Goal: Task Accomplishment & Management: Use online tool/utility

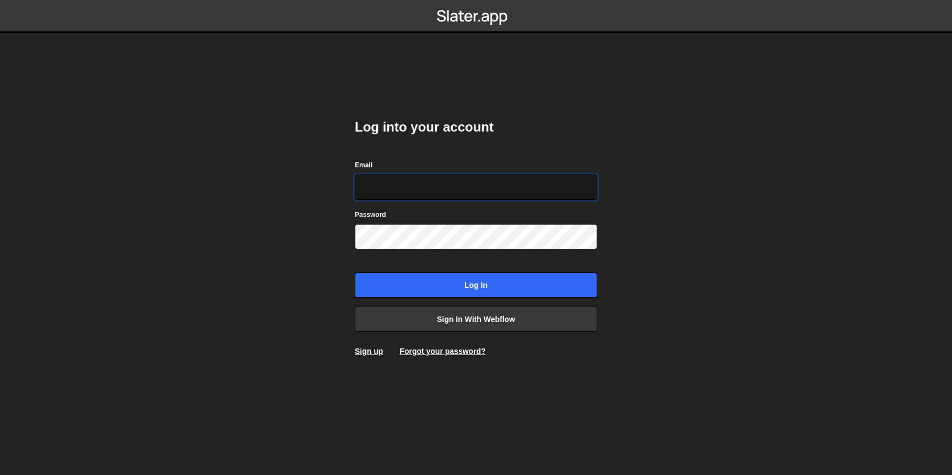
click at [397, 187] on input "Email" at bounding box center [476, 187] width 242 height 25
type input "dilshadkhaliq786@gmail.com"
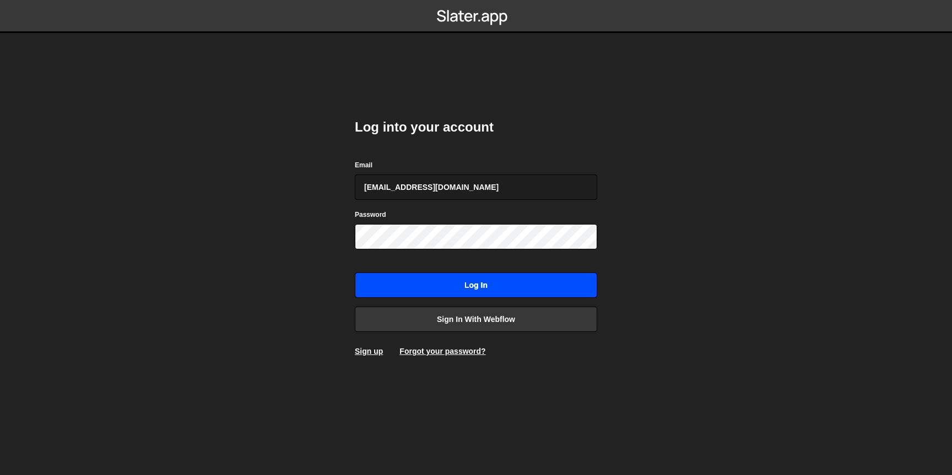
click at [443, 291] on input "Log in" at bounding box center [476, 285] width 242 height 25
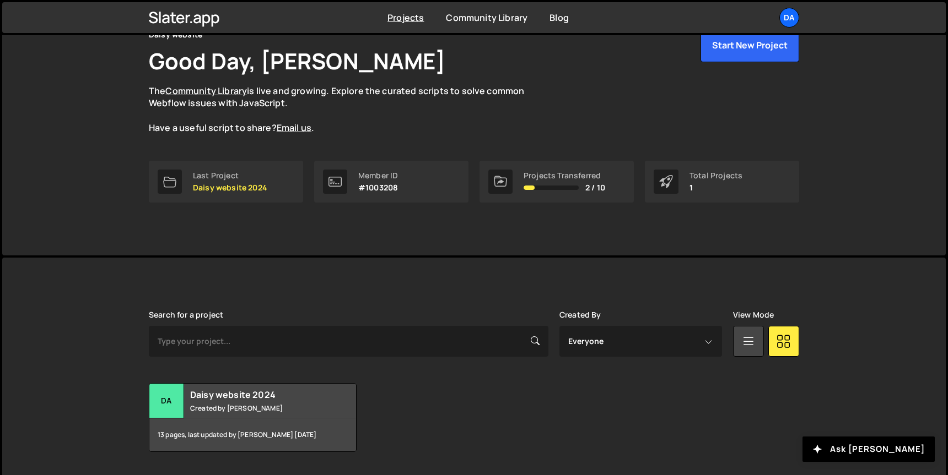
scroll to position [82, 0]
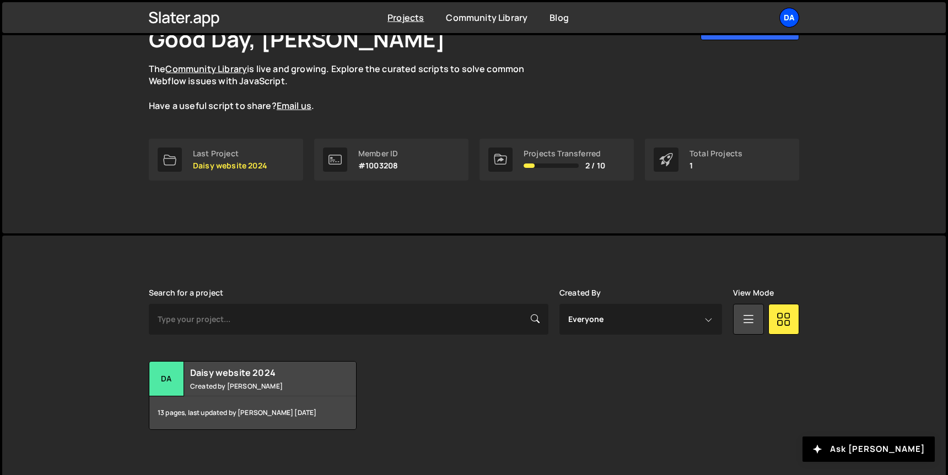
click at [784, 20] on div "Da" at bounding box center [789, 18] width 20 height 20
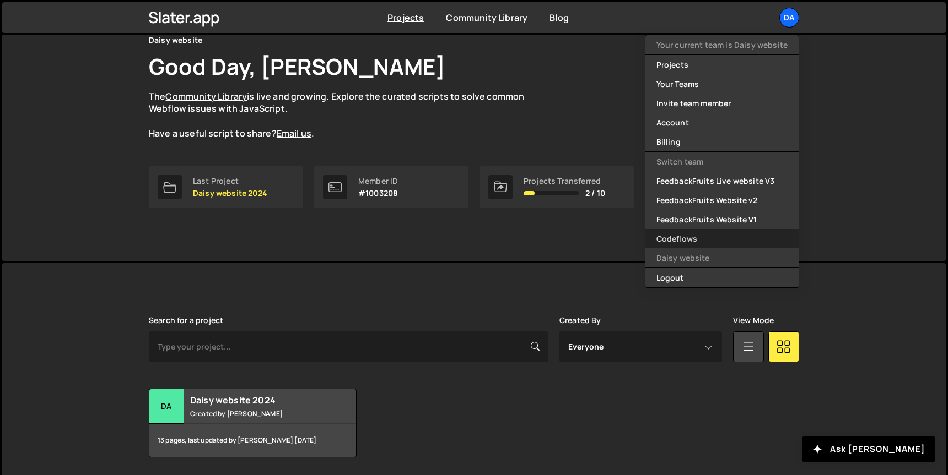
scroll to position [48, 0]
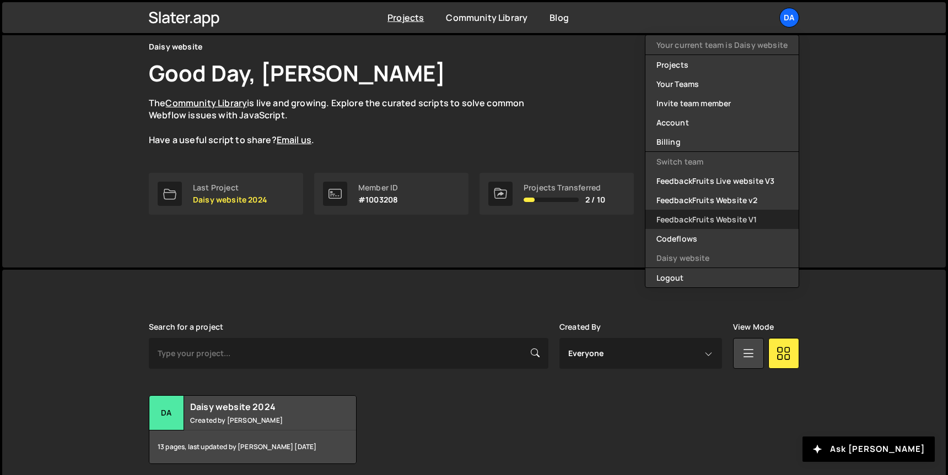
click at [724, 216] on link "FeedbackFruits Website V1" at bounding box center [721, 219] width 153 height 19
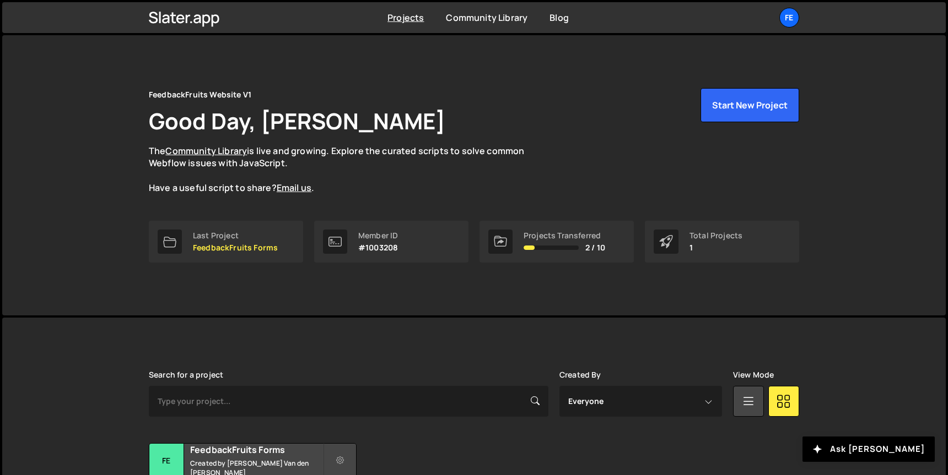
scroll to position [91, 0]
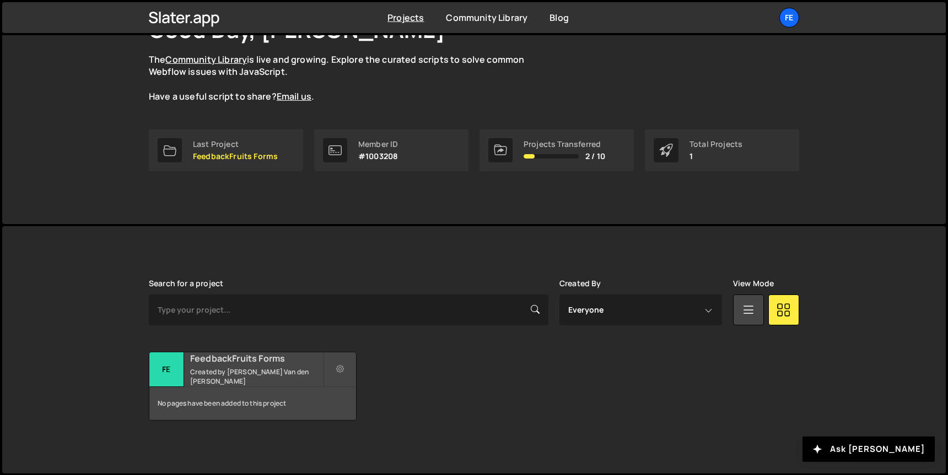
click at [265, 372] on small "Created by Camille Van den Bogaert" at bounding box center [256, 376] width 133 height 19
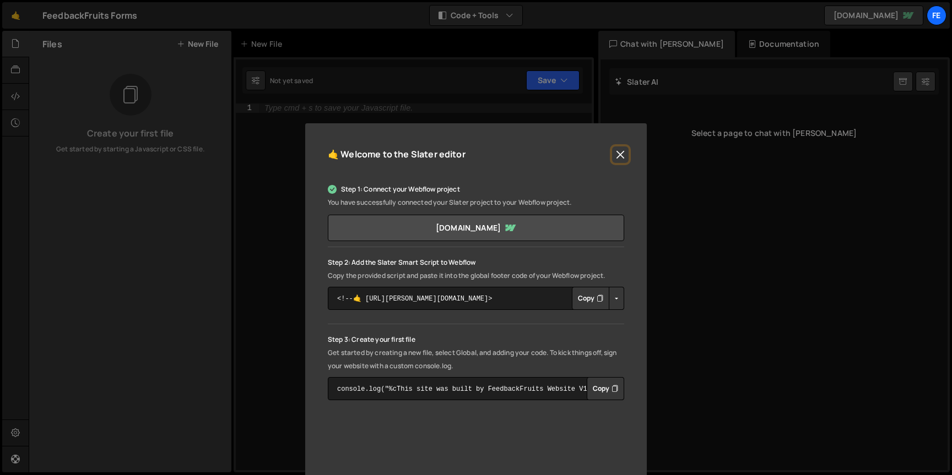
click at [618, 156] on button "Close" at bounding box center [620, 155] width 17 height 17
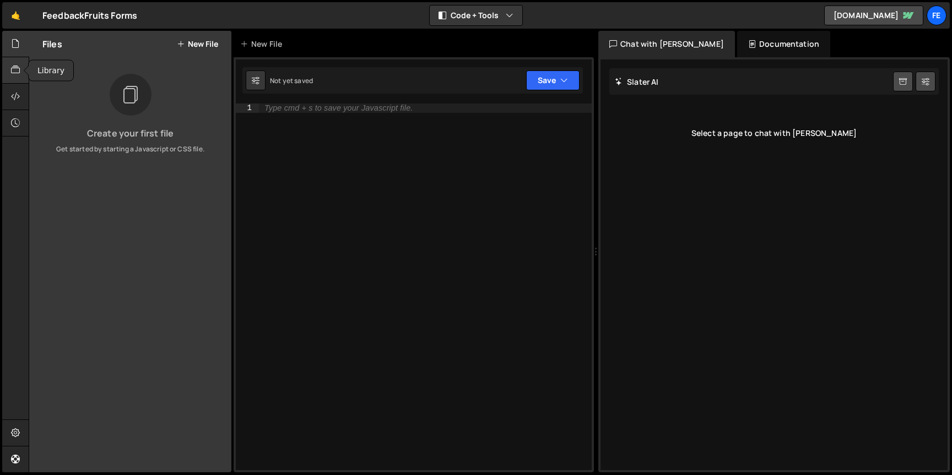
click at [12, 71] on icon at bounding box center [15, 70] width 9 height 12
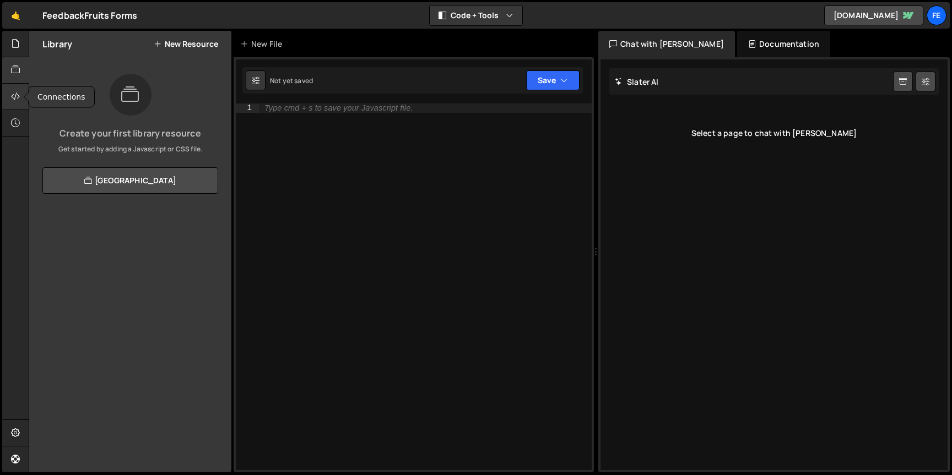
click at [17, 97] on icon at bounding box center [15, 96] width 9 height 12
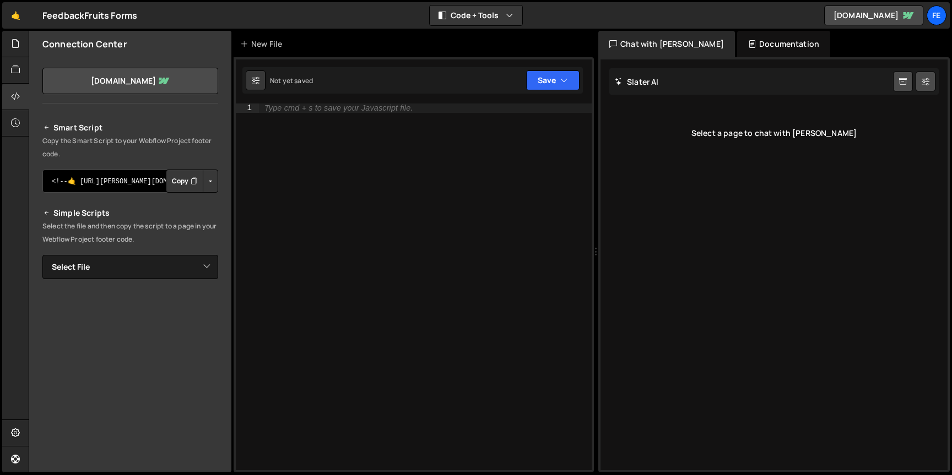
scroll to position [82, 0]
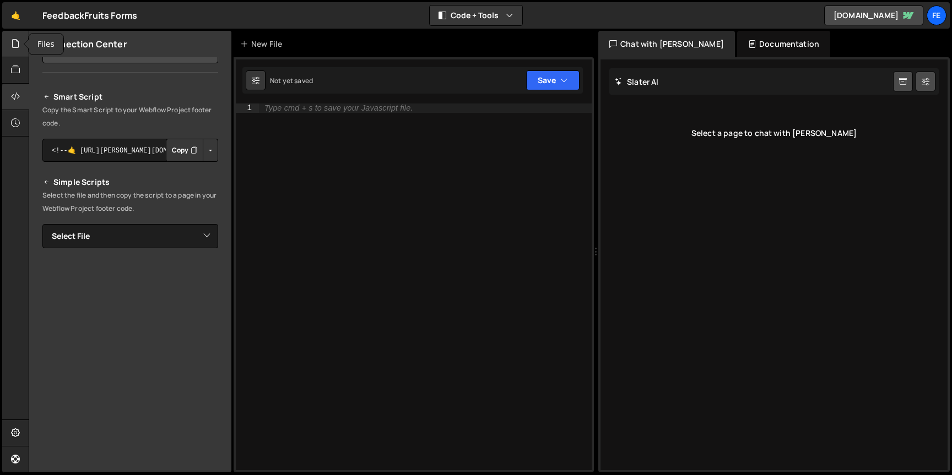
click at [15, 44] on icon at bounding box center [15, 43] width 9 height 12
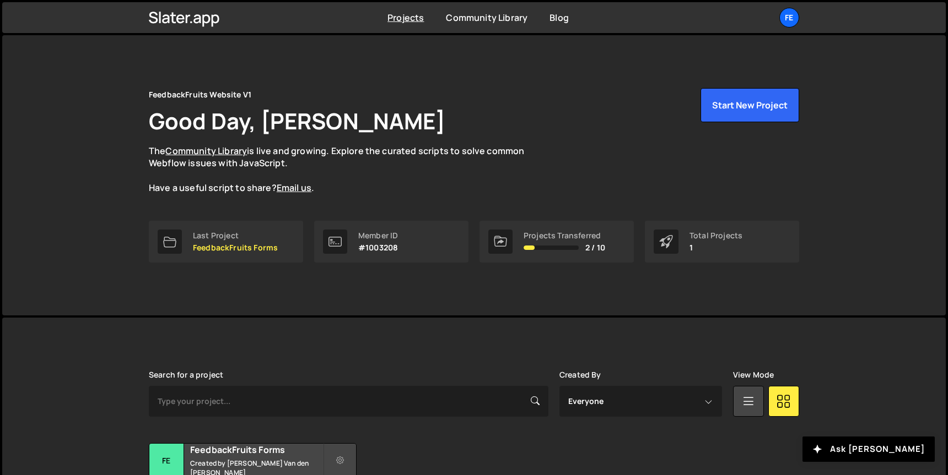
scroll to position [90, 0]
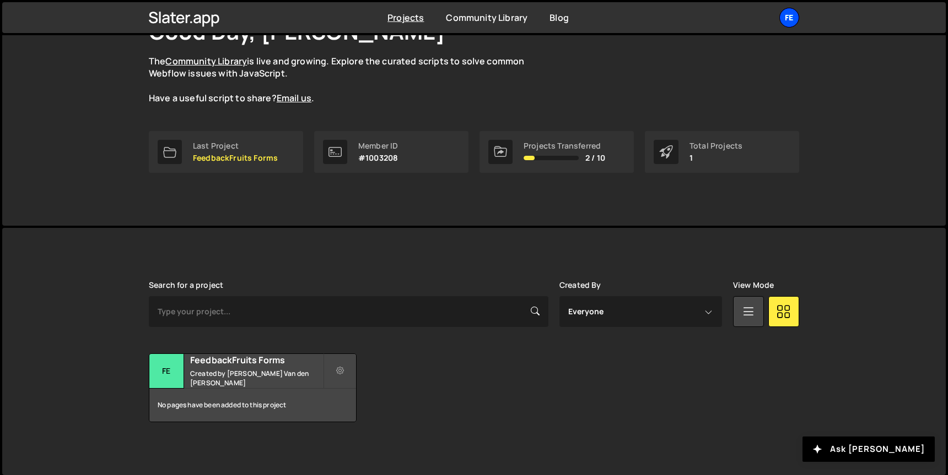
click at [784, 22] on div "Fe" at bounding box center [789, 18] width 20 height 20
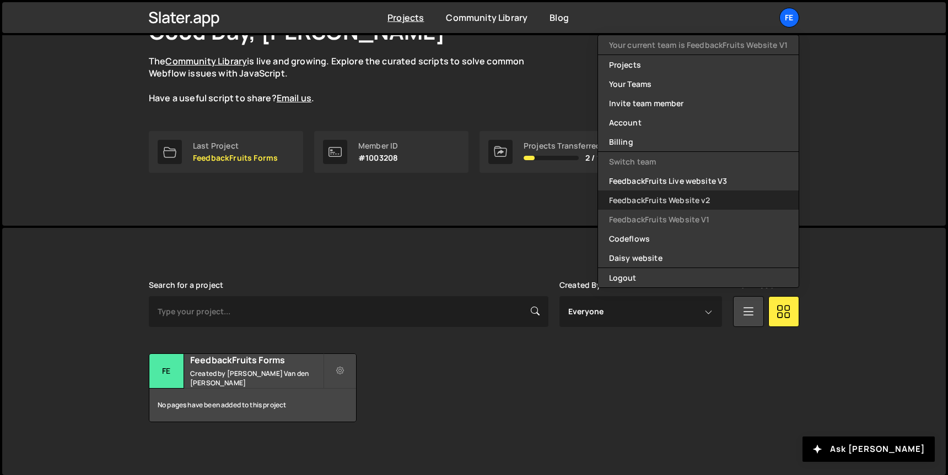
scroll to position [91, 0]
click at [671, 196] on link "FeedbackFruits Website v2" at bounding box center [698, 200] width 201 height 19
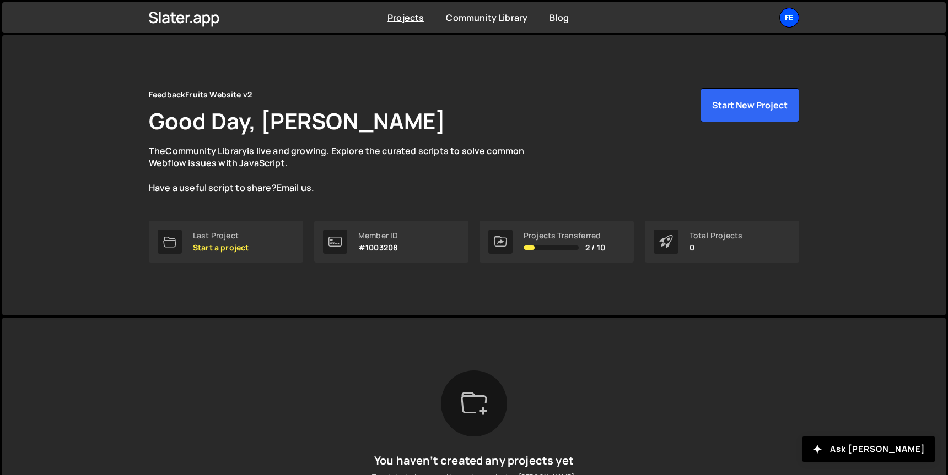
click at [784, 24] on div "Fe" at bounding box center [789, 18] width 20 height 20
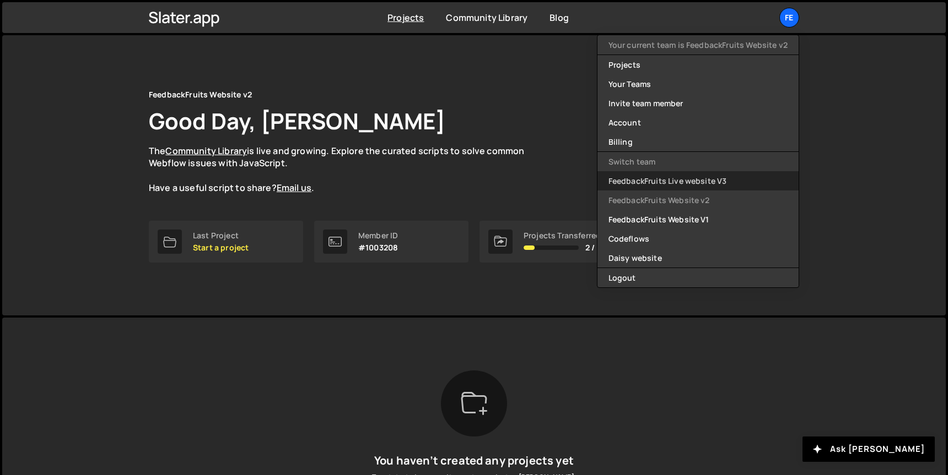
click at [654, 177] on link "FeedbackFruits Live website V3" at bounding box center [697, 180] width 201 height 19
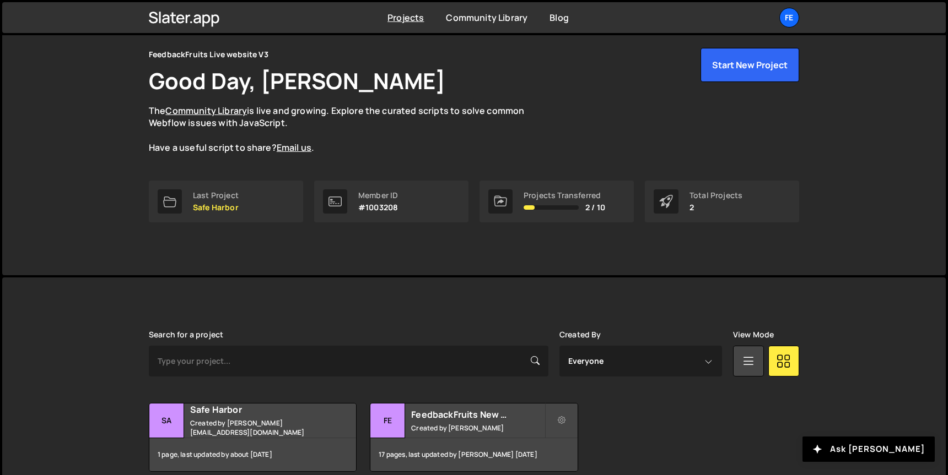
scroll to position [91, 0]
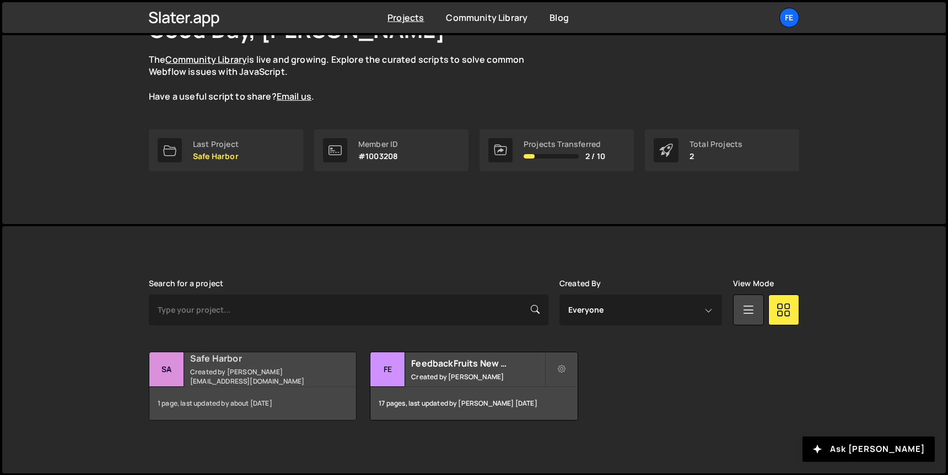
click at [327, 383] on div "Safe Harbor Created by [PERSON_NAME][EMAIL_ADDRESS][DOMAIN_NAME]" at bounding box center [252, 370] width 207 height 34
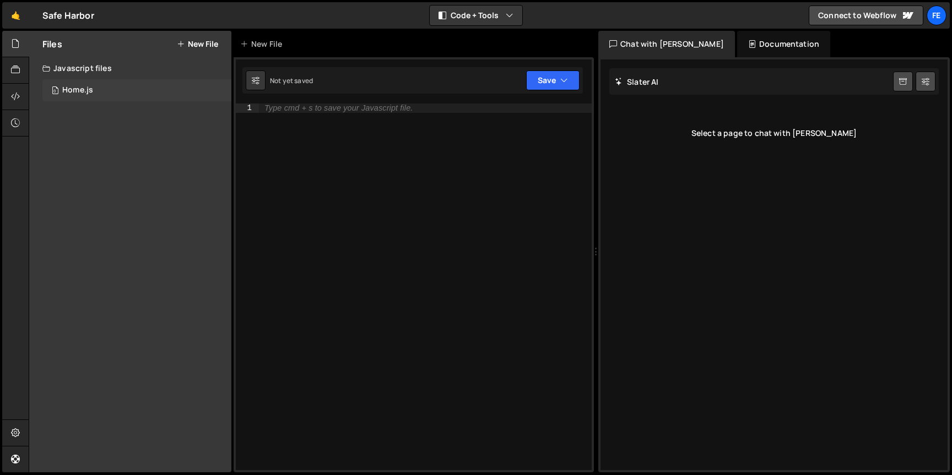
click at [81, 100] on div "0 Home.js 0" at bounding box center [136, 90] width 189 height 22
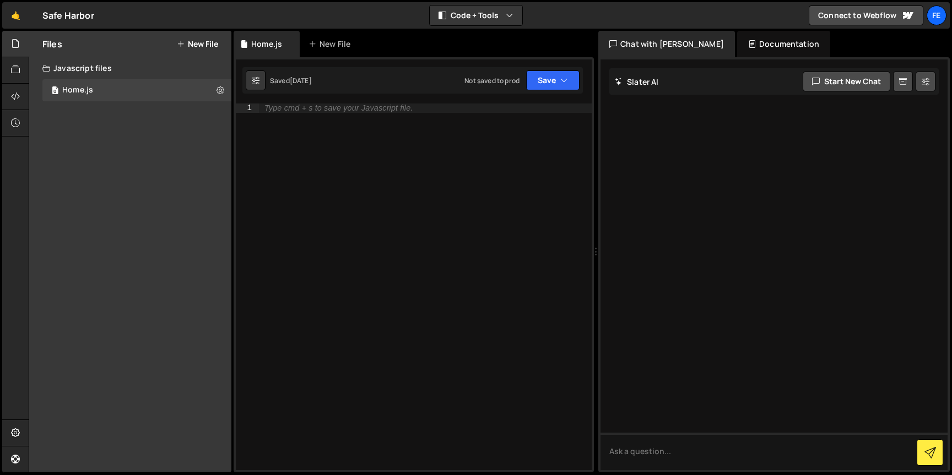
click at [76, 69] on div "Javascript files" at bounding box center [130, 68] width 202 height 22
click at [15, 68] on icon at bounding box center [15, 70] width 9 height 12
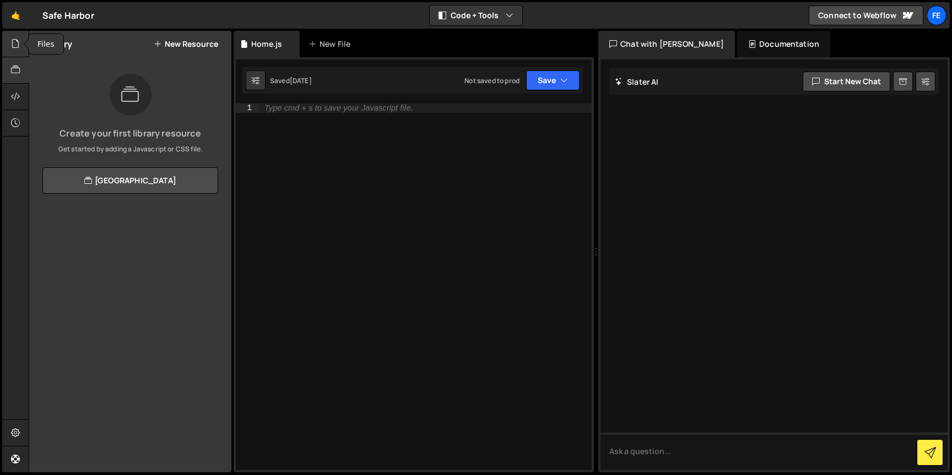
click at [14, 45] on icon at bounding box center [15, 43] width 9 height 12
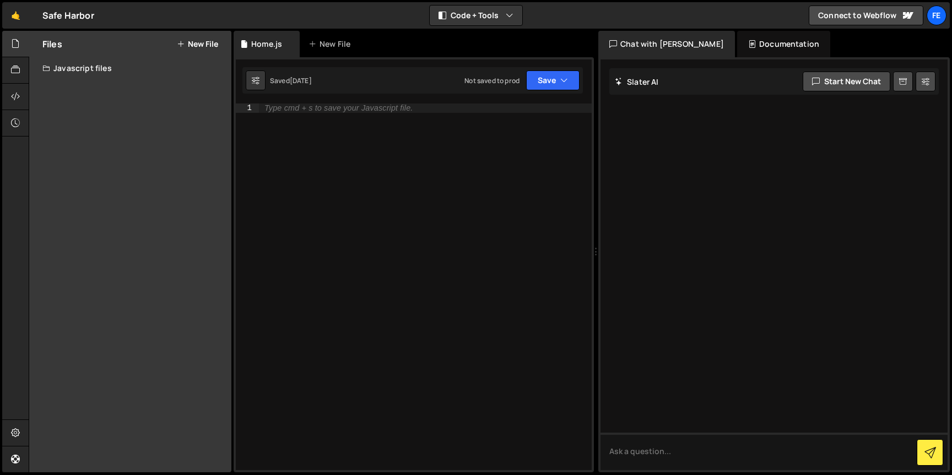
click at [83, 67] on div "Javascript files" at bounding box center [130, 68] width 202 height 22
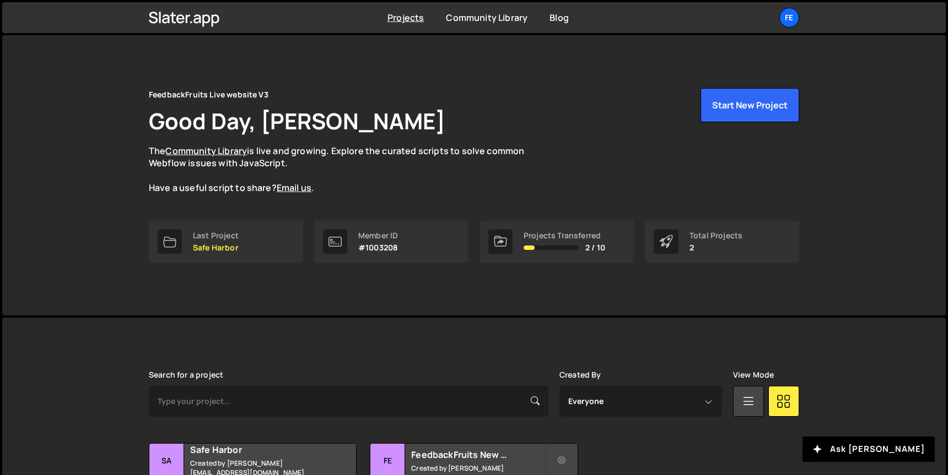
scroll to position [90, 0]
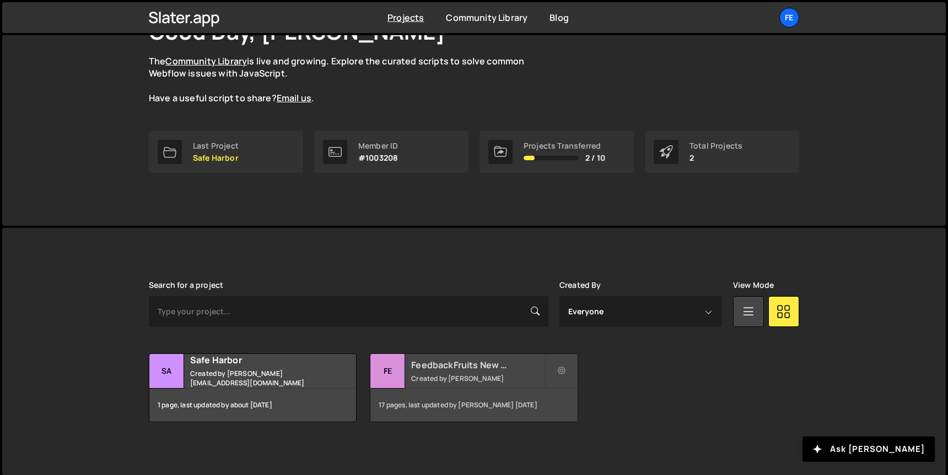
click at [482, 374] on small "Created by [PERSON_NAME]" at bounding box center [477, 378] width 133 height 9
click at [451, 365] on h2 "FeedbackFruits New Version" at bounding box center [477, 365] width 133 height 12
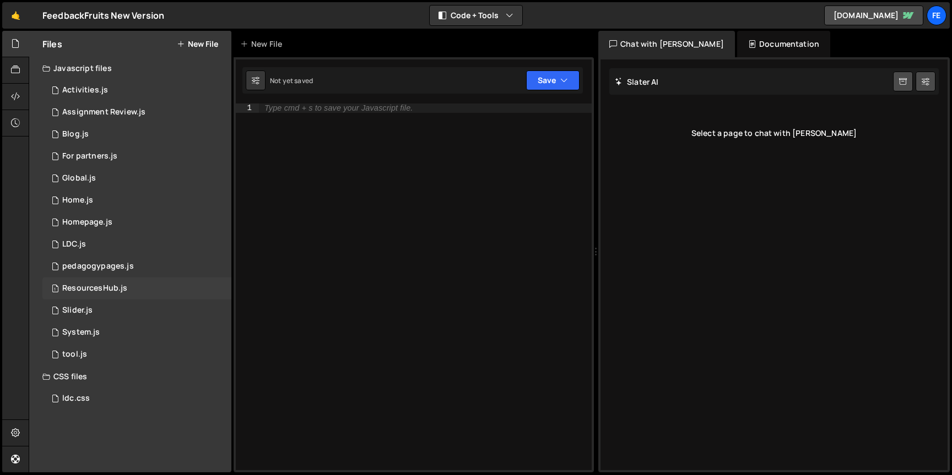
click at [104, 288] on div "ResourcesHub.js" at bounding box center [94, 289] width 65 height 10
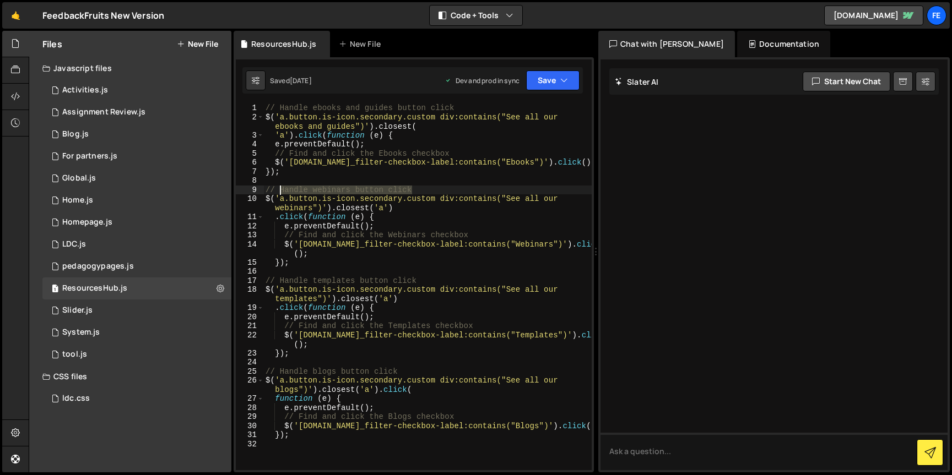
drag, startPoint x: 414, startPoint y: 190, endPoint x: 282, endPoint y: 187, distance: 132.8
click at [282, 187] on div "// Handle ebooks and guides button click $ ( 'a.button.is-icon.secondary.custom…" at bounding box center [427, 296] width 328 height 385
click at [402, 187] on div "// Handle ebooks and guides button click $ ( 'a.button.is-icon.secondary.custom…" at bounding box center [427, 287] width 328 height 367
click at [402, 187] on div "// Handle ebooks and guides button click $ ( 'a.button.is-icon.secondary.custom…" at bounding box center [427, 296] width 328 height 385
click at [384, 223] on div "// Handle ebooks and guides button click $ ( 'a.button.is-icon.secondary.custom…" at bounding box center [427, 296] width 328 height 385
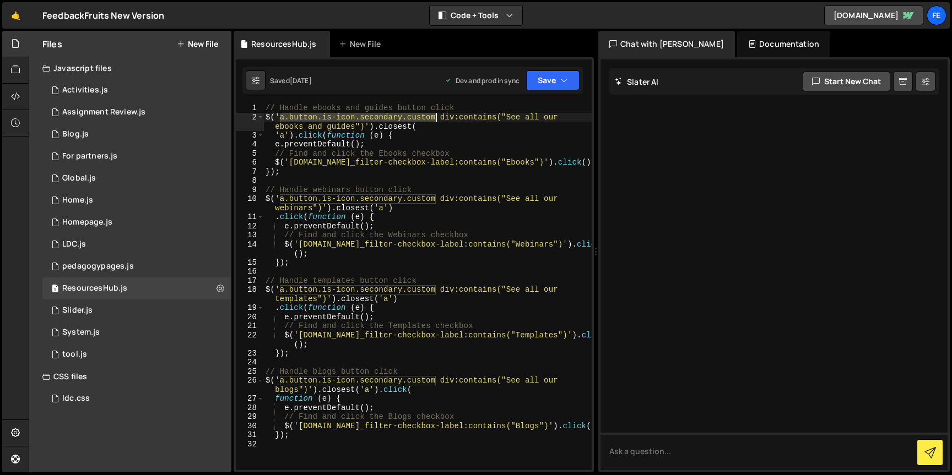
drag, startPoint x: 281, startPoint y: 118, endPoint x: 435, endPoint y: 121, distance: 154.3
click at [435, 121] on div "// Handle ebooks and guides button click $ ( 'a.button.is-icon.secondary.custom…" at bounding box center [427, 296] width 328 height 385
type textarea "$('a.button.is-icon.secondary.custom div:contains("See all our ebooks and guide…"
click at [415, 180] on div "// Handle ebooks and guides button click $ ( 'a.button.is-icon.secondary.custom…" at bounding box center [427, 296] width 328 height 385
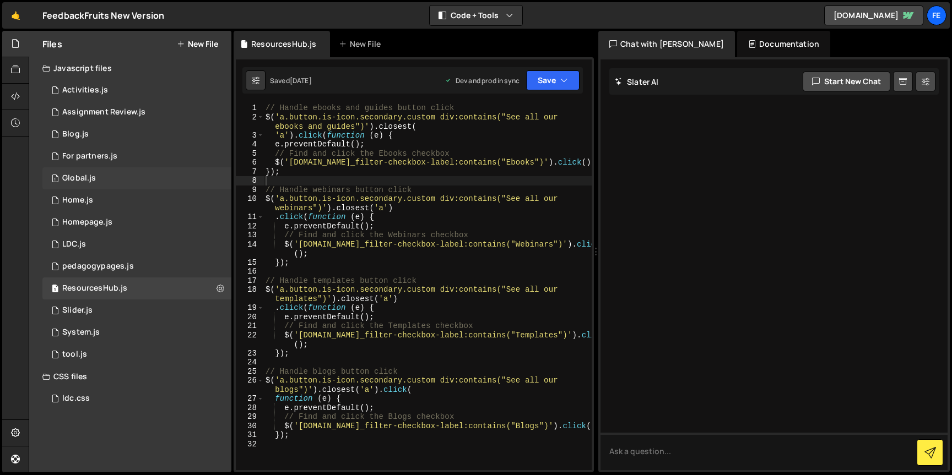
click at [113, 173] on div "1 Global.js 0" at bounding box center [136, 178] width 189 height 22
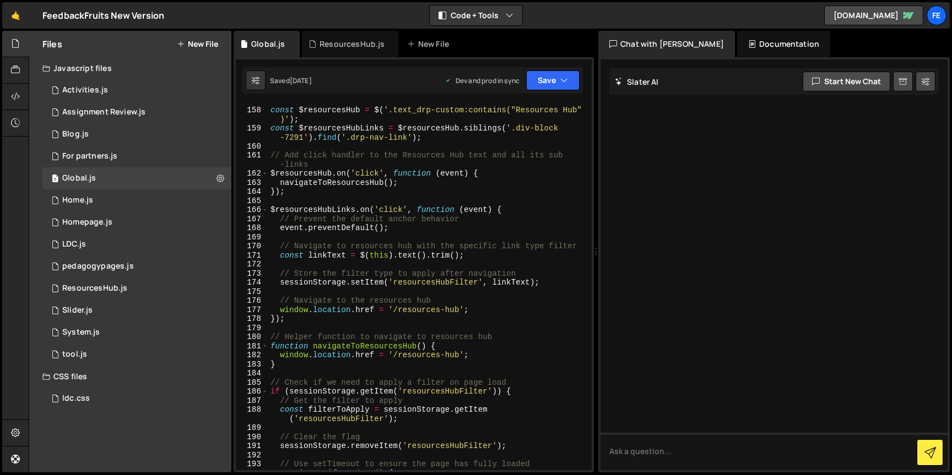
scroll to position [1629, 0]
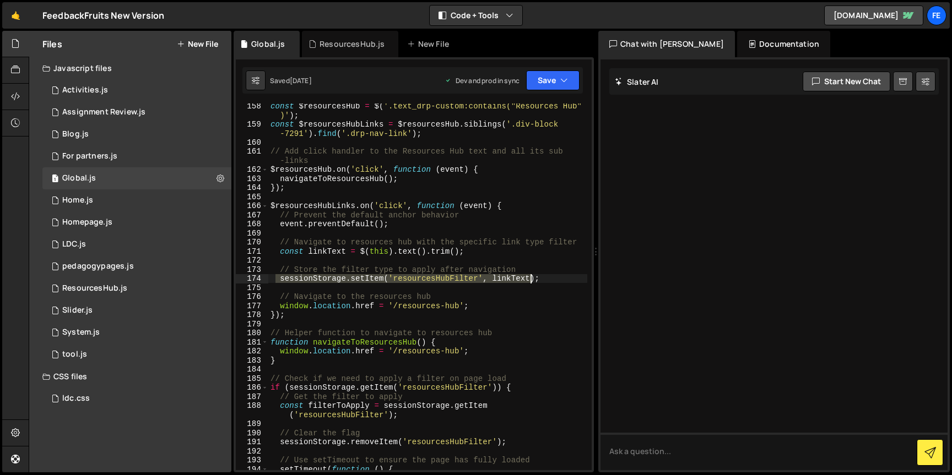
drag, startPoint x: 277, startPoint y: 275, endPoint x: 546, endPoint y: 277, distance: 269.9
click at [546, 277] on div "const $resourcesHub = $ ( '.text_drp-custom:contains("Resources Hub" )' ) ; con…" at bounding box center [427, 298] width 319 height 394
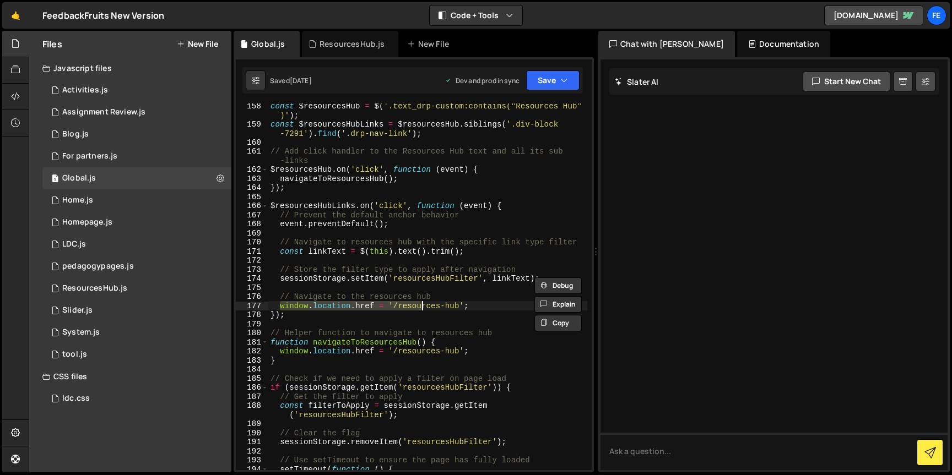
drag, startPoint x: 280, startPoint y: 308, endPoint x: 420, endPoint y: 308, distance: 139.9
click at [420, 308] on div "const $resourcesHub = $ ( '.text_drp-custom:contains("Resources Hub" )' ) ; con…" at bounding box center [427, 298] width 319 height 394
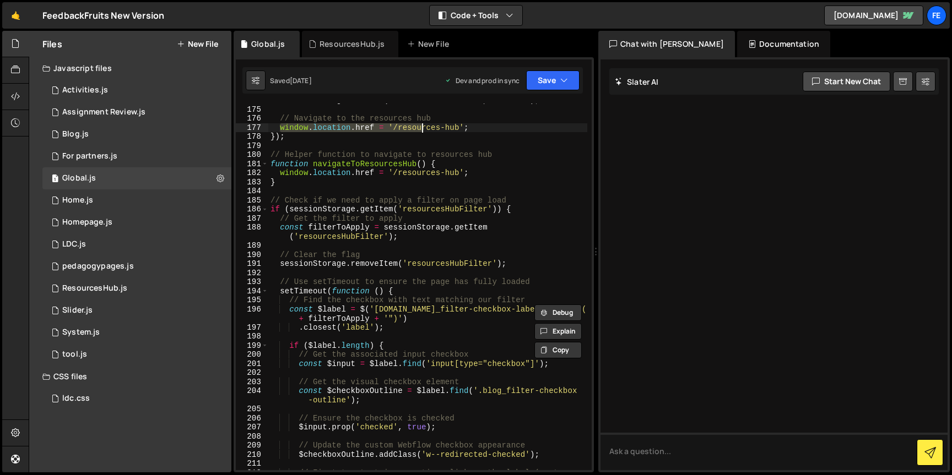
scroll to position [1810, 0]
click at [343, 226] on div "// Navigate to the resources hub window . location . href = '/resources-hub' ; …" at bounding box center [427, 300] width 319 height 394
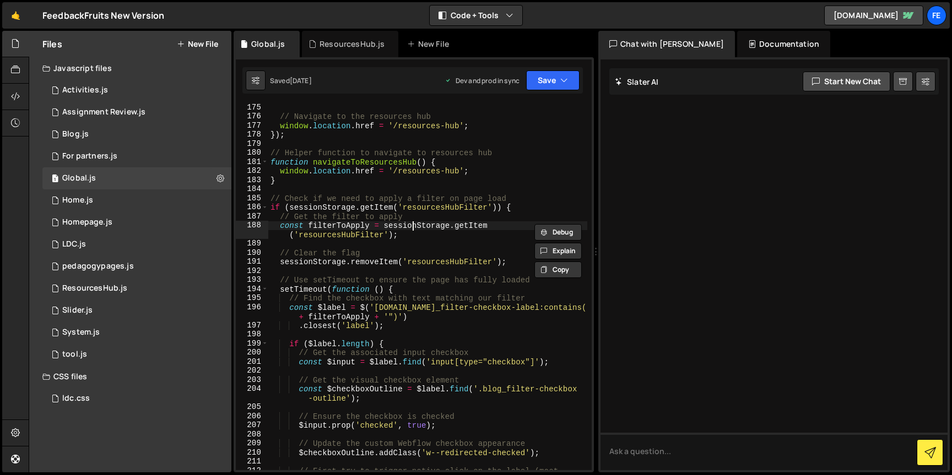
click at [412, 226] on div "// Navigate to the resources hub window . location . href = '/resources-hub' ; …" at bounding box center [427, 300] width 319 height 394
click at [339, 237] on div "// Navigate to the resources hub window . location . href = '/resources-hub' ; …" at bounding box center [427, 300] width 319 height 394
click at [435, 264] on div "// Navigate to the resources hub window . location . href = '/resources-hub' ; …" at bounding box center [427, 300] width 319 height 394
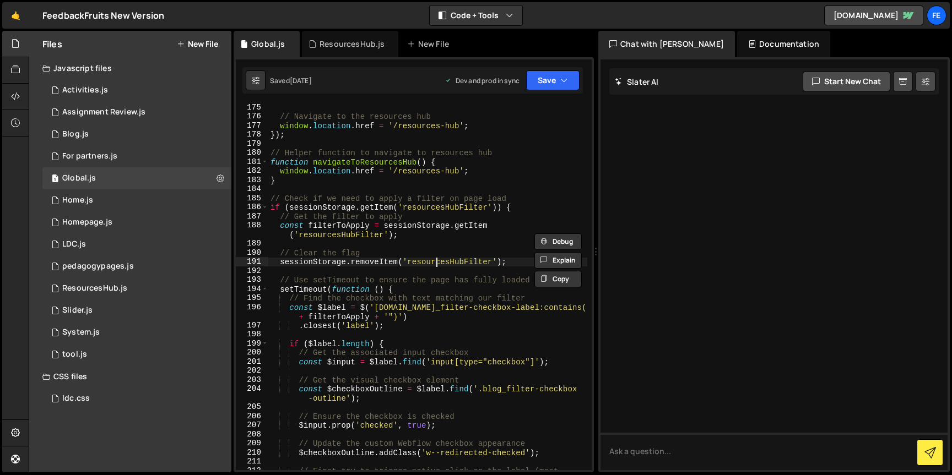
click at [435, 264] on div "// Navigate to the resources hub window . location . href = '/resources-hub' ; …" at bounding box center [427, 300] width 319 height 394
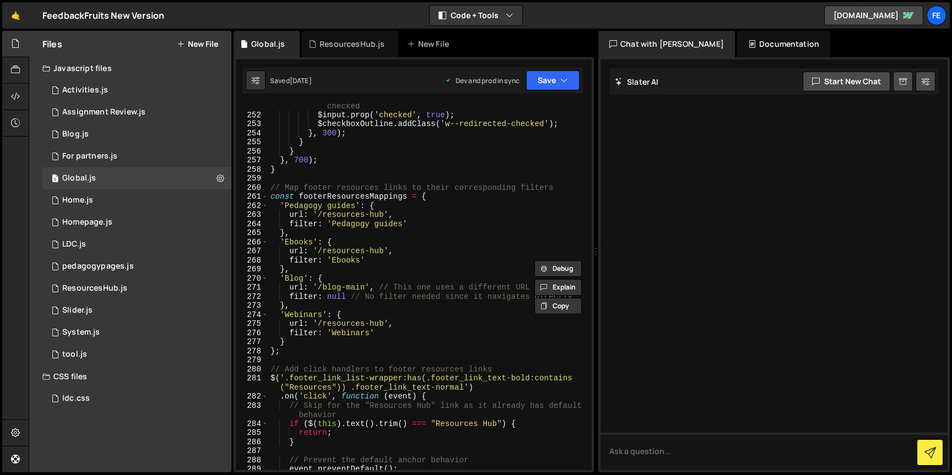
scroll to position [2620, 0]
click at [371, 202] on div "// After Finsweet filtering, ensure checkbox remains checked $input . prop ( 'c…" at bounding box center [427, 289] width 319 height 394
click at [365, 196] on div "// After Finsweet filtering, ensure checkbox remains checked $input . prop ( 'c…" at bounding box center [427, 289] width 319 height 394
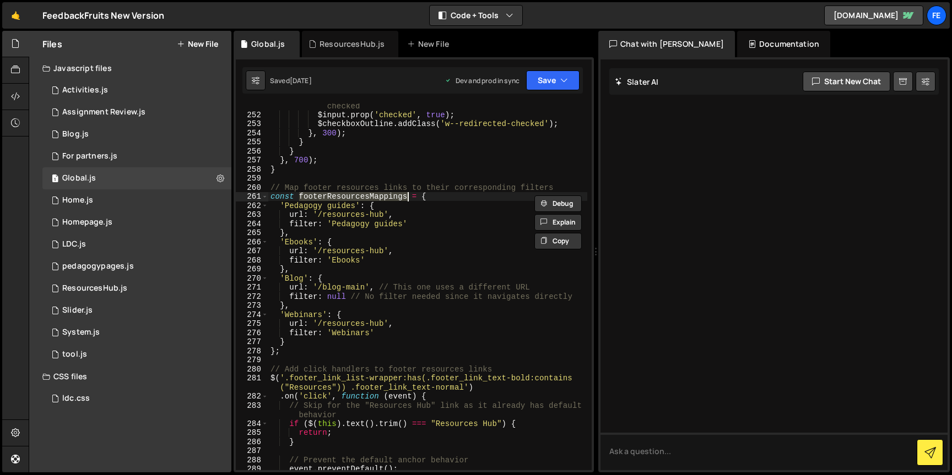
click at [355, 250] on div "// After Finsweet filtering, ensure checkbox remains checked $input . prop ( 'c…" at bounding box center [427, 289] width 319 height 394
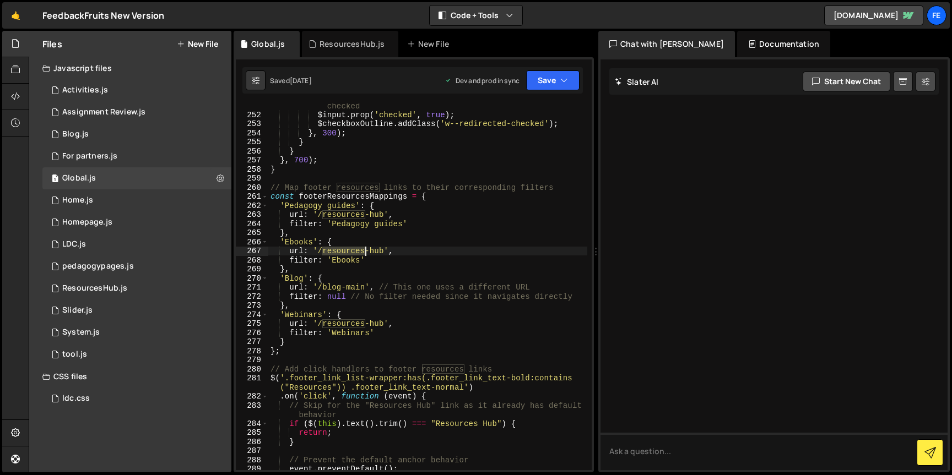
click at [355, 250] on div "// After Finsweet filtering, ensure checkbox remains checked $input . prop ( 'c…" at bounding box center [427, 289] width 319 height 394
click at [343, 264] on div "// After Finsweet filtering, ensure checkbox remains checked $input . prop ( 'c…" at bounding box center [427, 289] width 319 height 394
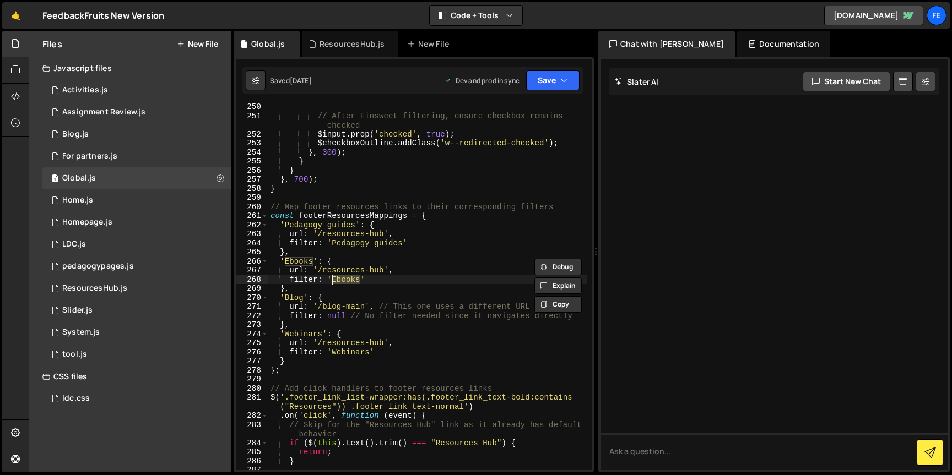
scroll to position [2601, 0]
click at [296, 337] on div "// After Finsweet filtering, ensure checkbox remains checked $input . prop ( 'c…" at bounding box center [427, 294] width 319 height 385
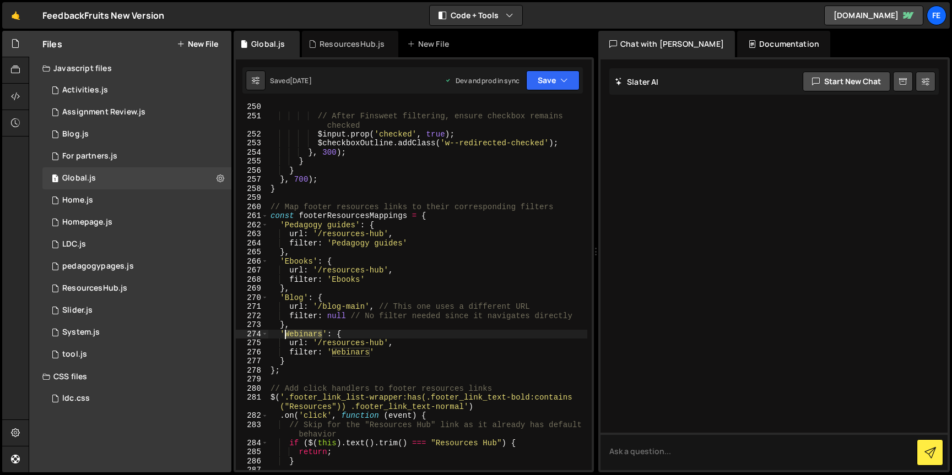
click at [296, 337] on div "// After Finsweet filtering, ensure checkbox remains checked $input . prop ( 'c…" at bounding box center [427, 294] width 319 height 385
click at [348, 349] on div "// After Finsweet filtering, ensure checkbox remains checked $input . prop ( 'c…" at bounding box center [427, 294] width 319 height 385
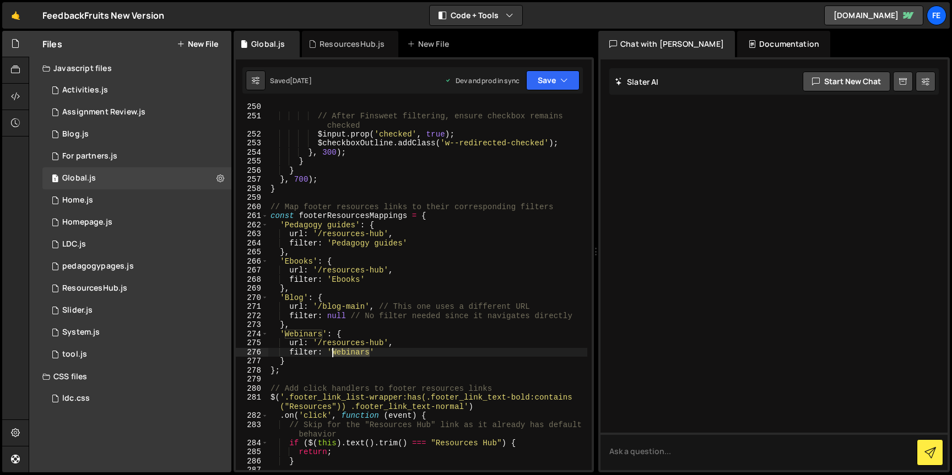
click at [348, 349] on div "// After Finsweet filtering, ensure checkbox remains checked $input . prop ( 'c…" at bounding box center [427, 294] width 319 height 385
paste textarea "Upcoming Webinar"
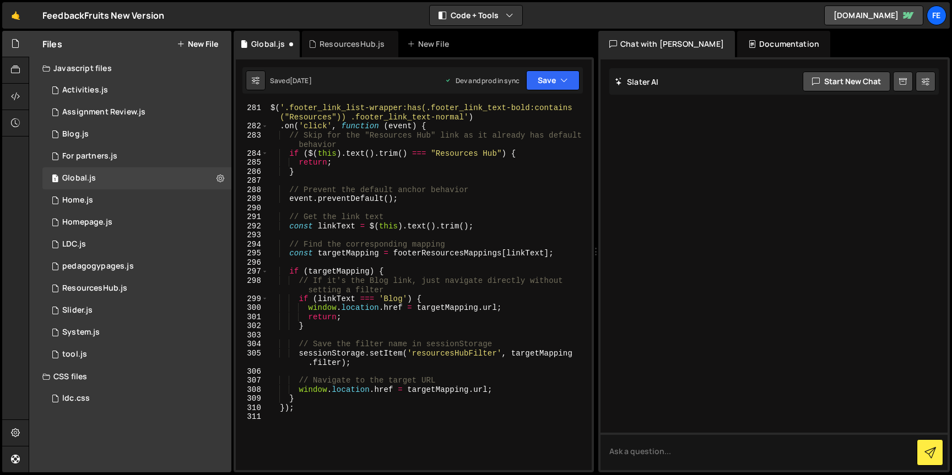
scroll to position [2892, 0]
click at [458, 353] on div "$ ( '.footer_link_list-wrapper:has(.footer_link_text-bold:contains ("Resources"…" at bounding box center [427, 299] width 319 height 394
click at [449, 351] on div "$ ( '.footer_link_list-wrapper:has(.footer_link_text-bold:contains ("Resources"…" at bounding box center [427, 287] width 319 height 367
click at [449, 351] on div "$ ( '.footer_link_list-wrapper:has(.footer_link_text-bold:contains ("Resources"…" at bounding box center [427, 299] width 319 height 394
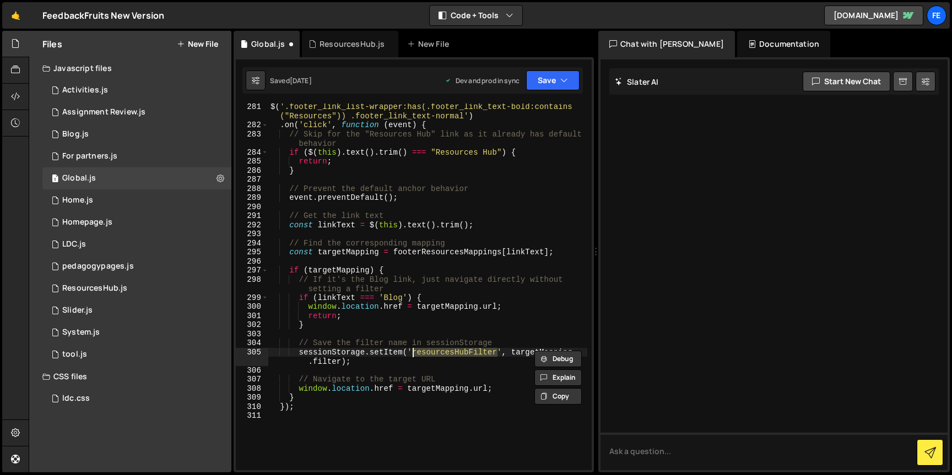
click at [523, 351] on div "$ ( '.footer_link_list-wrapper:has(.footer_link_text-bold:contains ("Resources"…" at bounding box center [427, 299] width 319 height 394
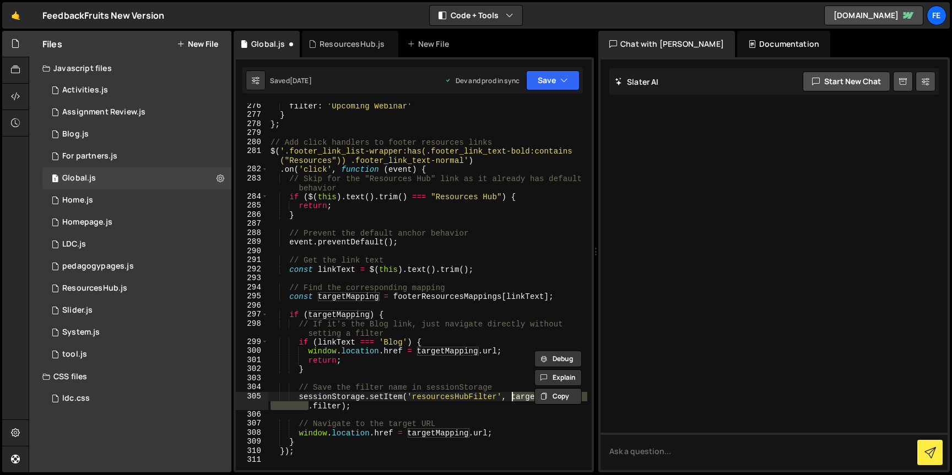
scroll to position [2904, 0]
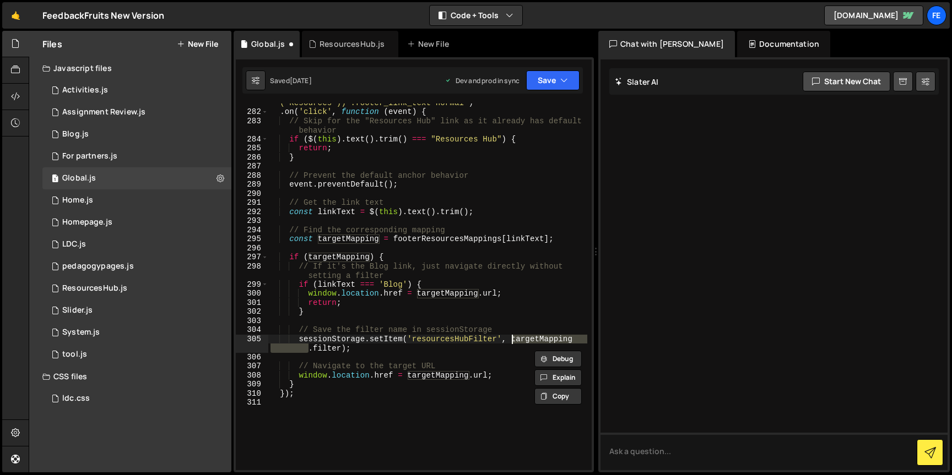
click at [428, 379] on div "$ ( '.footer_link_list-wrapper:has(.footer_link_text-bold:contains ("Resources"…" at bounding box center [427, 286] width 319 height 394
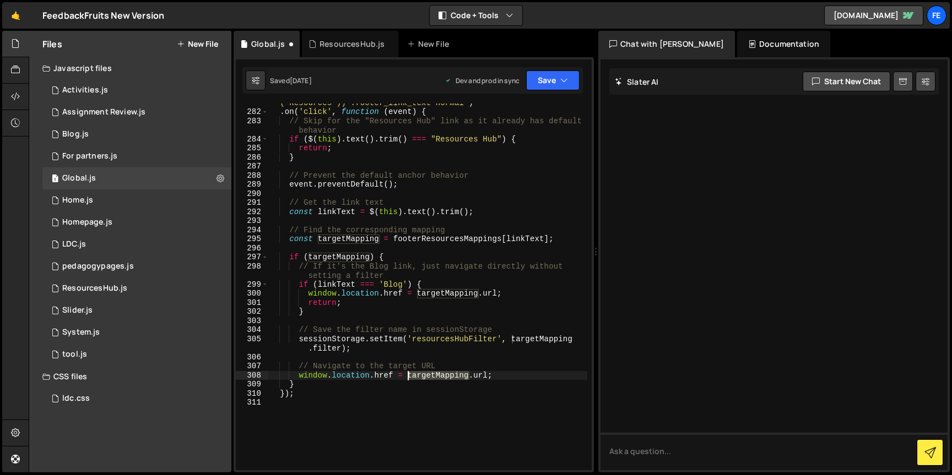
click at [428, 379] on div "$ ( '.footer_link_list-wrapper:has(.footer_link_text-bold:contains ("Resources"…" at bounding box center [427, 286] width 319 height 394
click at [481, 380] on div "$ ( '.footer_link_list-wrapper:has(.footer_link_text-bold:contains ("Resources"…" at bounding box center [427, 286] width 319 height 394
click at [335, 345] on div "$ ( '.footer_link_list-wrapper:has(.footer_link_text-bold:contains ("Resources"…" at bounding box center [427, 286] width 319 height 394
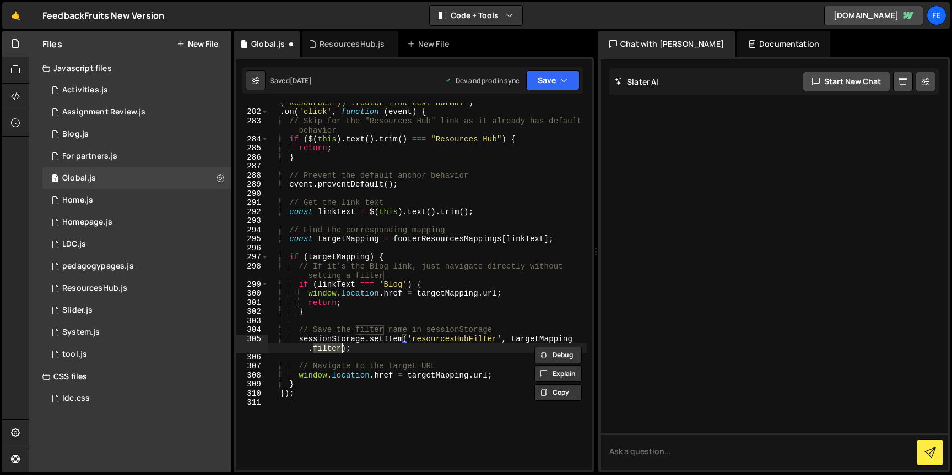
click at [450, 338] on div "$ ( '.footer_link_list-wrapper:has(.footer_link_text-bold:contains ("Resources"…" at bounding box center [427, 286] width 319 height 394
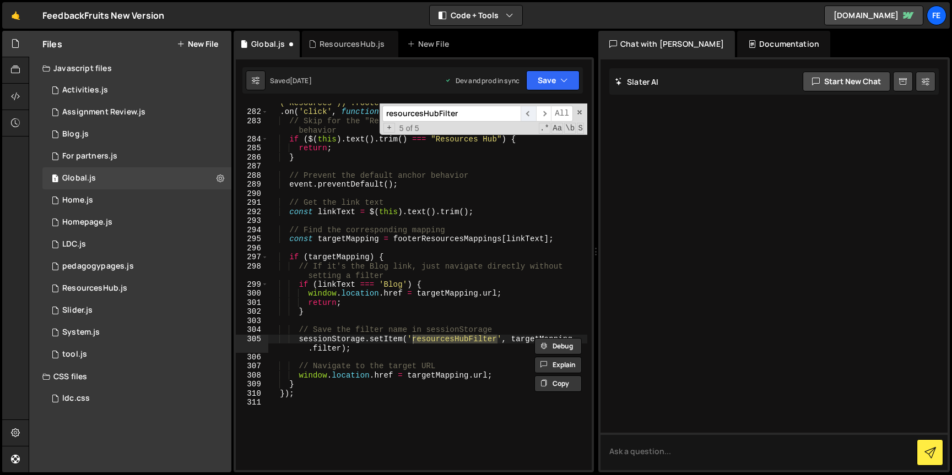
click at [529, 117] on span "​" at bounding box center [528, 114] width 15 height 16
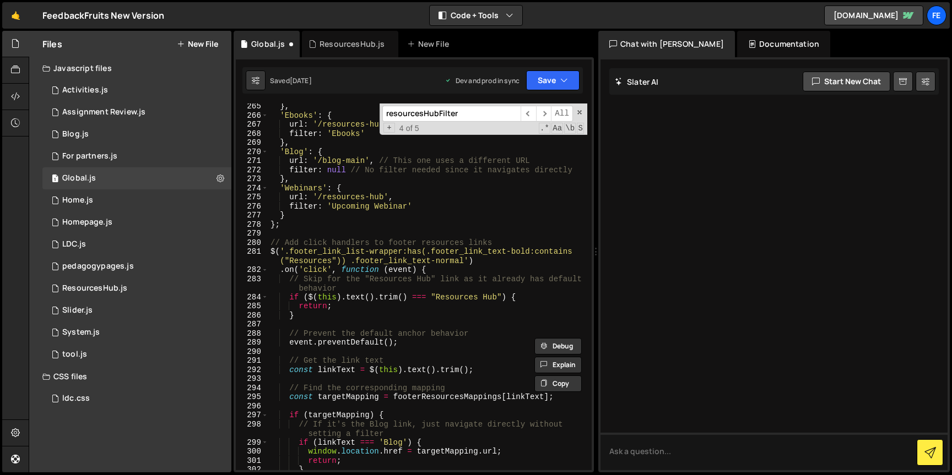
scroll to position [2747, 0]
type textarea "$('.footer_link_list-wrapper:has(.footer_link_text-bold:contains("Resources")) …"
click at [403, 259] on div "} , 'Ebooks' : { url : '/resources-hub' , filter : 'Ebooks' } , 'Blog' : { url …" at bounding box center [427, 294] width 319 height 385
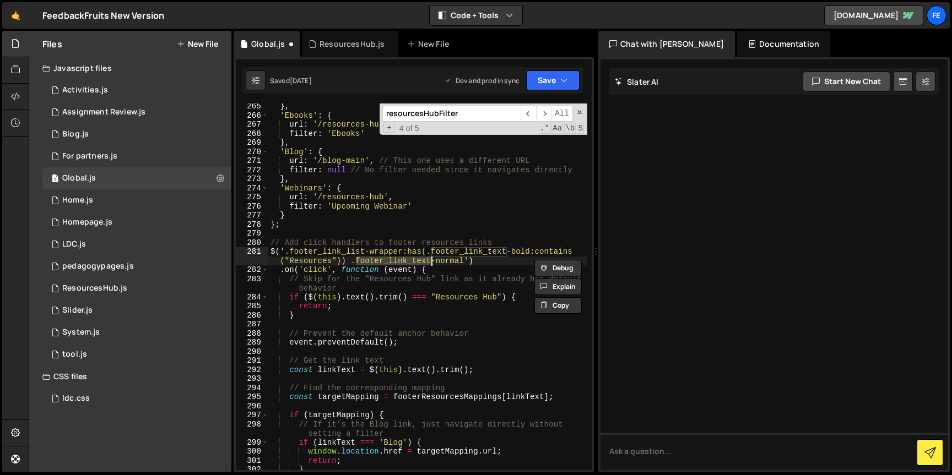
click at [442, 265] on div "} , 'Ebooks' : { url : '/resources-hub' , filter : 'Ebooks' } , 'Blog' : { url …" at bounding box center [427, 294] width 319 height 385
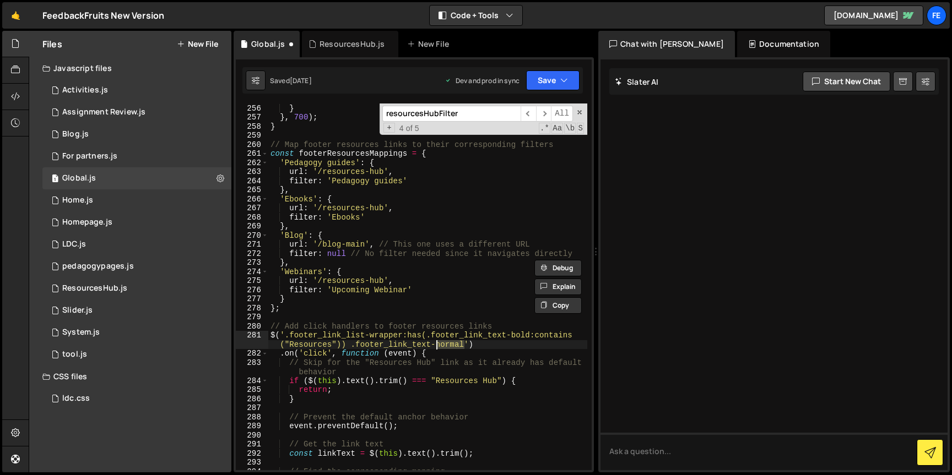
scroll to position [2646, 0]
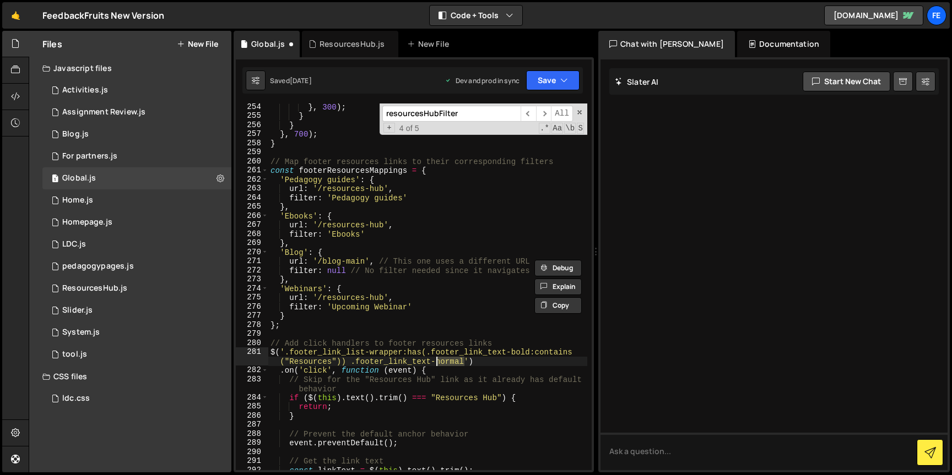
click at [433, 110] on input "resourcesHubFilter" at bounding box center [451, 114] width 138 height 16
paste input "drp-nav-link"
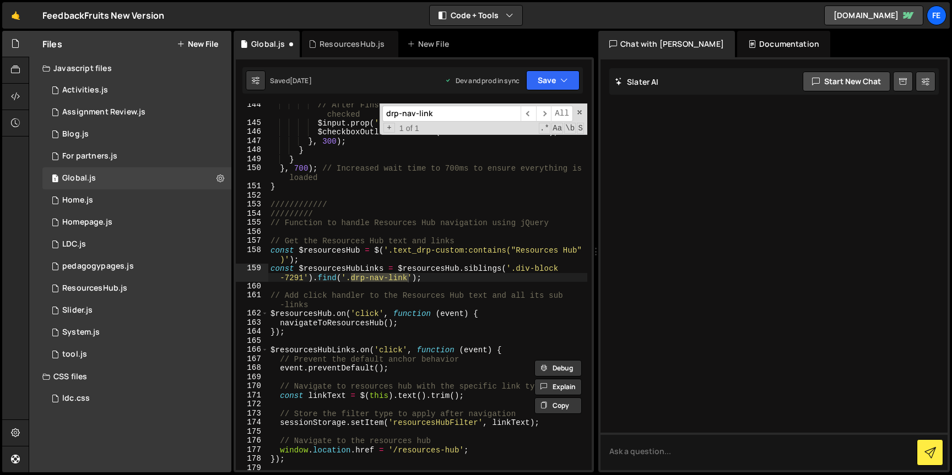
scroll to position [1487, 0]
type input "drp-nav-link"
type textarea "const $resourcesHubLinks = $resourcesHub.siblings('.div-block-7291').find('.drp…"
click at [355, 267] on div "// After Finsweet filtering, ensure checkbox remains checked $input . prop ( 'c…" at bounding box center [427, 295] width 319 height 394
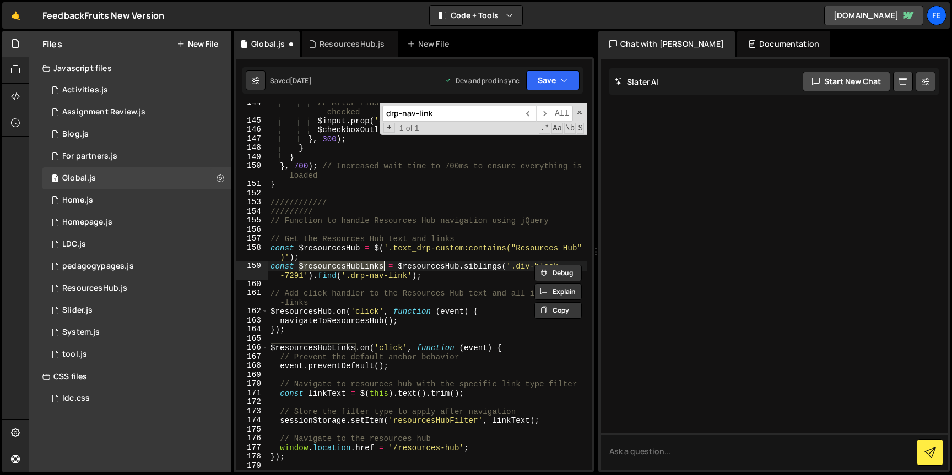
click at [420, 112] on input "drp-nav-link" at bounding box center [451, 114] width 138 height 16
paste input "$resourcesHubLinks"
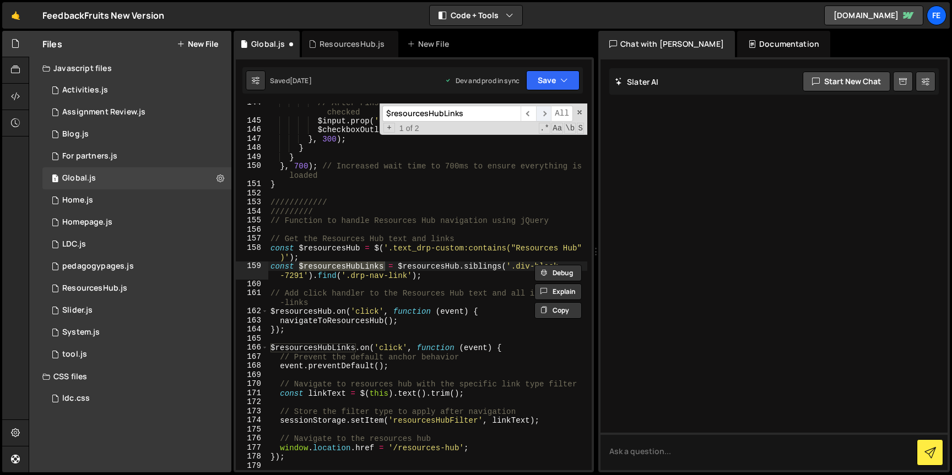
type input "$resourcesHubLinks"
click at [544, 116] on span "​" at bounding box center [543, 114] width 15 height 16
click at [543, 114] on span "​" at bounding box center [543, 114] width 15 height 16
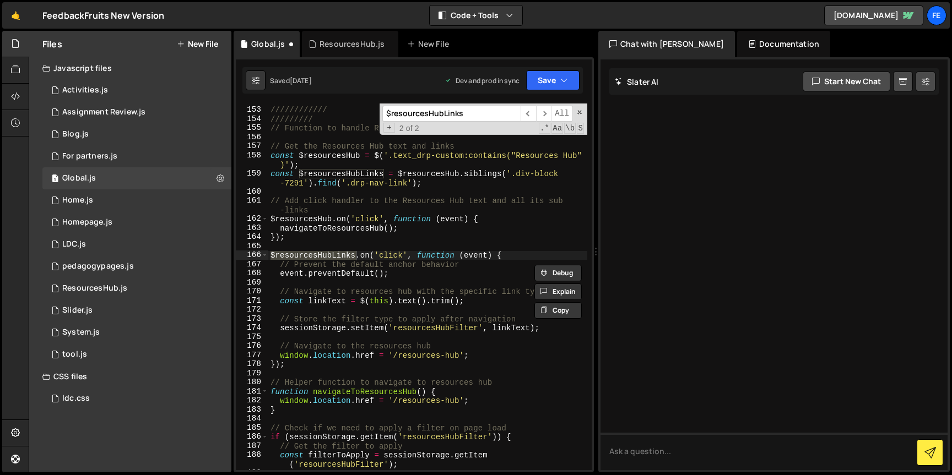
scroll to position [1580, 0]
click at [445, 329] on div "//////////// ///////// // Function to handle Resources Hub navigation using jQu…" at bounding box center [427, 288] width 319 height 385
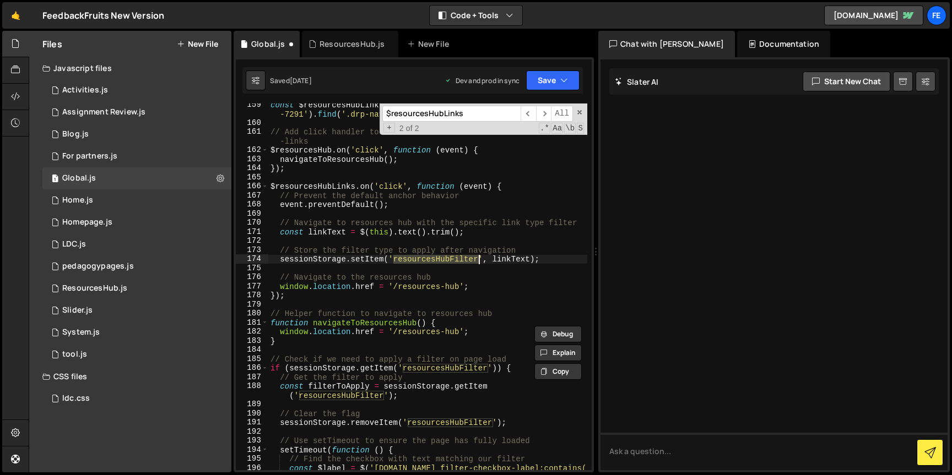
scroll to position [1650, 0]
click at [510, 258] on div "const $resourcesHubLinks = $resourcesHub . siblings ( '.div-block -7291' ) . fi…" at bounding box center [427, 300] width 319 height 403
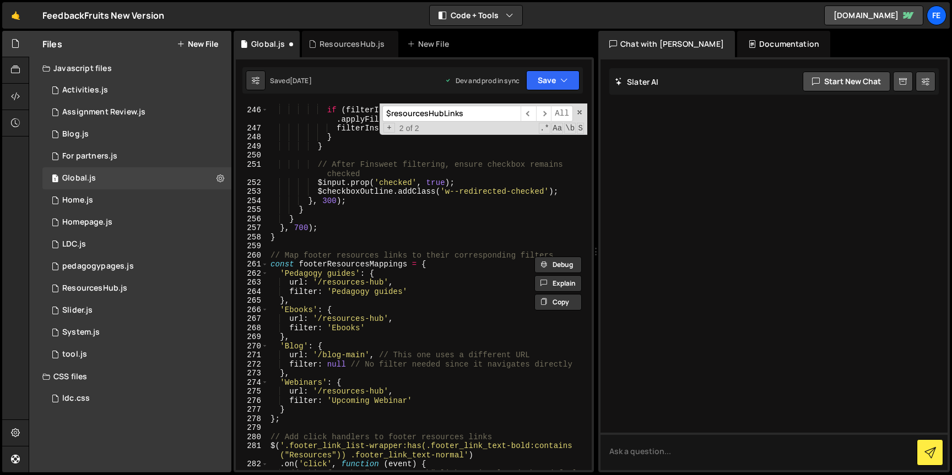
scroll to position [2578, 0]
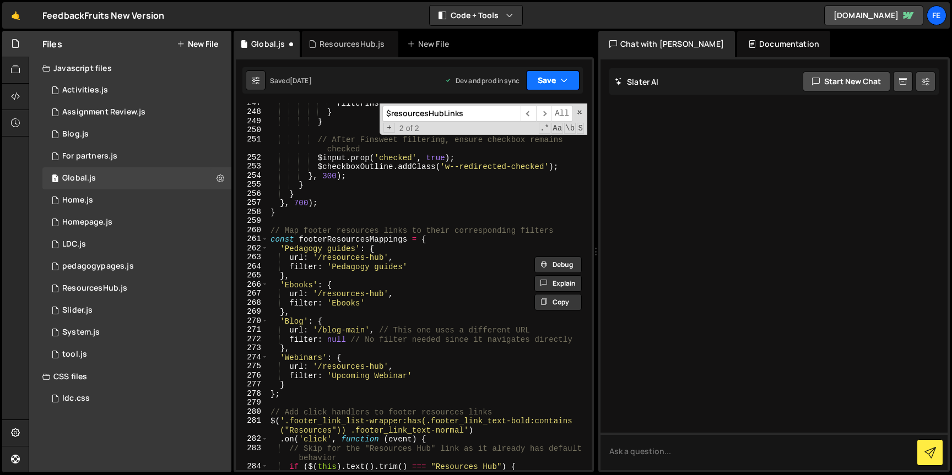
click at [560, 77] on icon "button" at bounding box center [564, 80] width 8 height 11
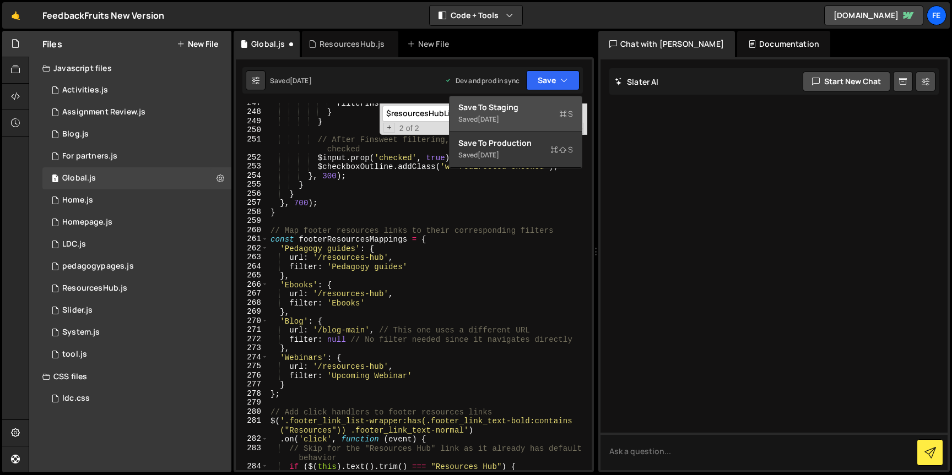
click at [524, 108] on div "Save to Staging S" at bounding box center [515, 107] width 115 height 11
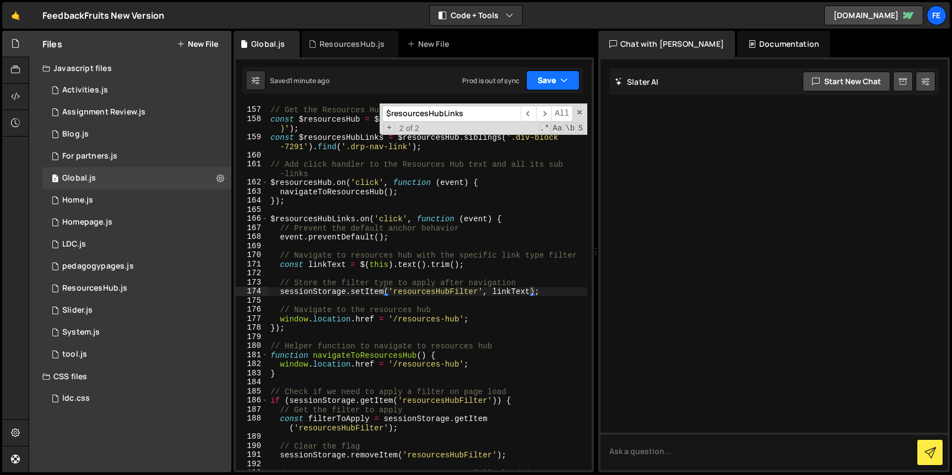
click at [555, 82] on button "Save" at bounding box center [552, 81] width 53 height 20
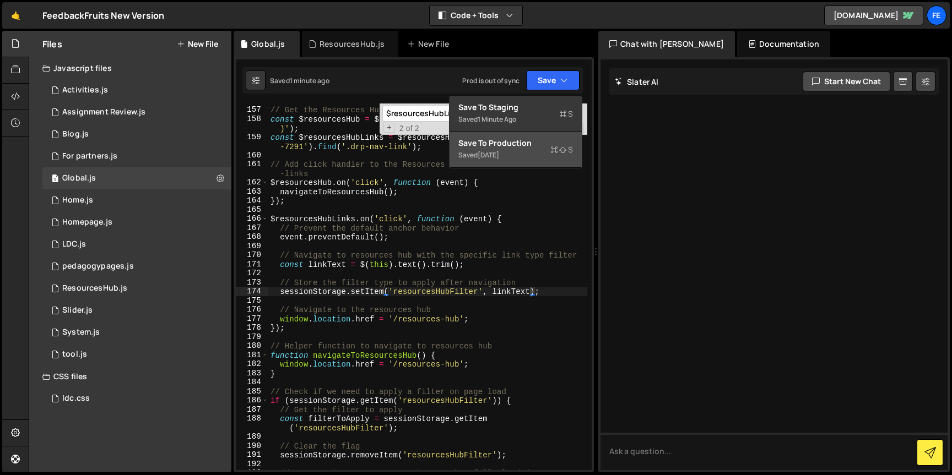
click at [495, 149] on div "Saved [DATE]" at bounding box center [515, 155] width 115 height 13
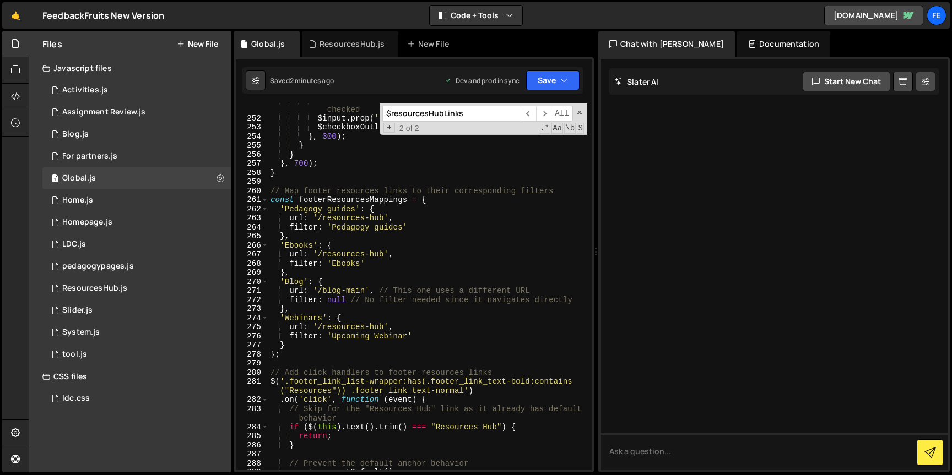
scroll to position [2619, 0]
type textarea "filter: 'Upcoming Webinar'"
drag, startPoint x: 333, startPoint y: 335, endPoint x: 408, endPoint y: 333, distance: 74.4
click at [408, 333] on div "// After Finsweet filtering, ensure checkbox remains checked $input . prop ( 'c…" at bounding box center [427, 290] width 319 height 394
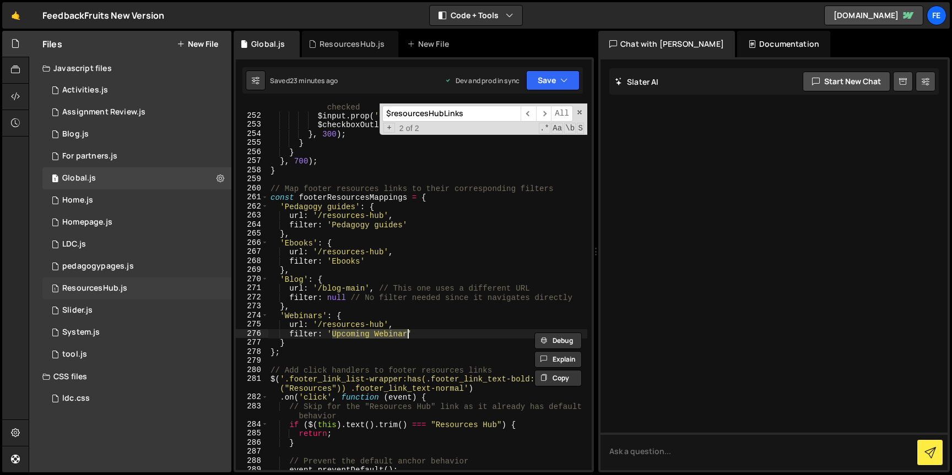
click at [142, 291] on div "1 ResourcesHub.js 0" at bounding box center [136, 289] width 189 height 22
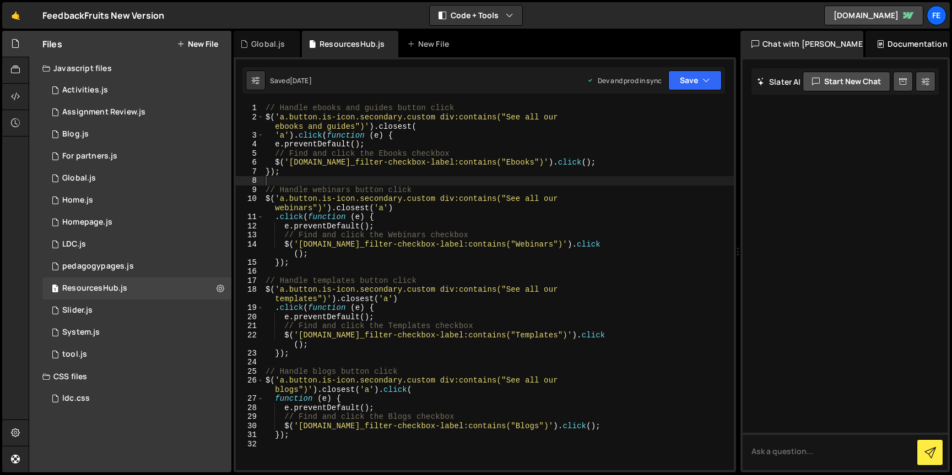
drag, startPoint x: 596, startPoint y: 241, endPoint x: 732, endPoint y: 241, distance: 136.6
click at [732, 241] on div "Files New File Javascript files 1 Activities.js 0 1 Assignment Review.js 0 1 Bl…" at bounding box center [490, 252] width 923 height 442
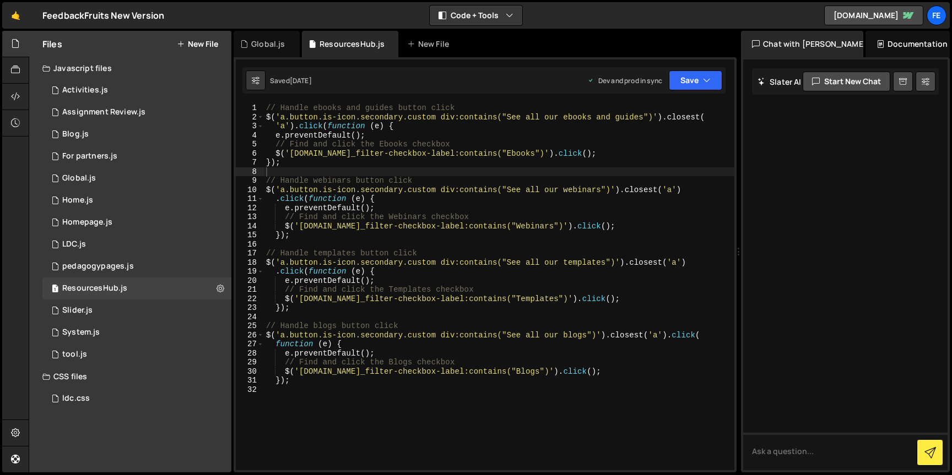
click at [499, 226] on div "// Handle ebooks and guides button click $ ( 'a.button.is-icon.secondary.custom…" at bounding box center [499, 296] width 470 height 385
click at [516, 226] on div "// Handle ebooks and guides button click $ ( 'a.button.is-icon.secondary.custom…" at bounding box center [499, 296] width 470 height 385
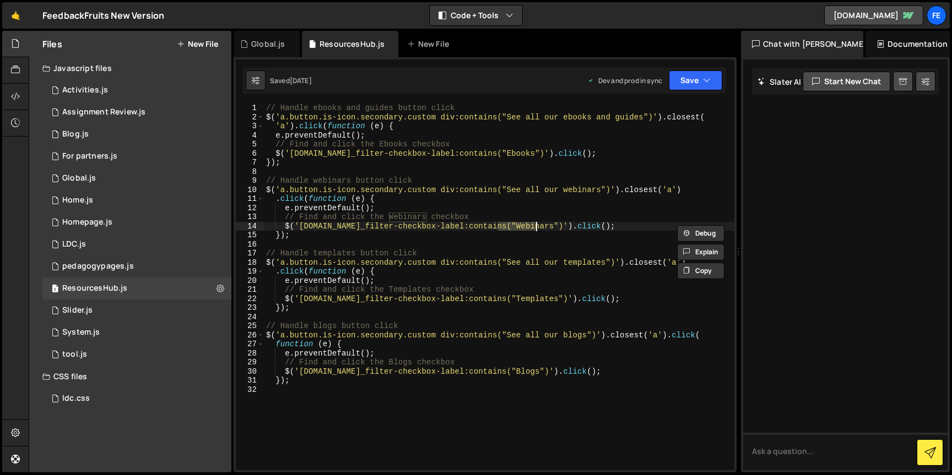
paste textarea "Upcoming Webinar"
type textarea "$('[DOMAIN_NAME]_filter-checkbox-label:contains("Upcoming Webinar")').click();"
click at [699, 86] on button "Save" at bounding box center [695, 81] width 53 height 20
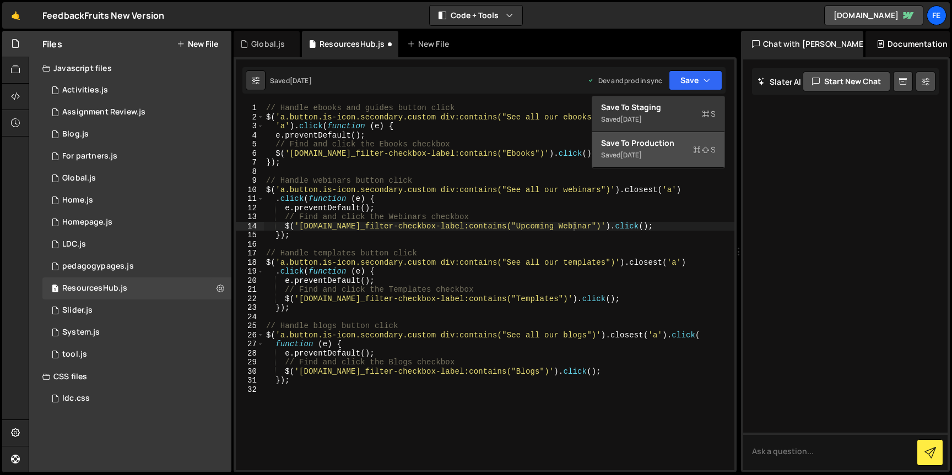
click at [667, 151] on div "Saved [DATE]" at bounding box center [658, 155] width 115 height 13
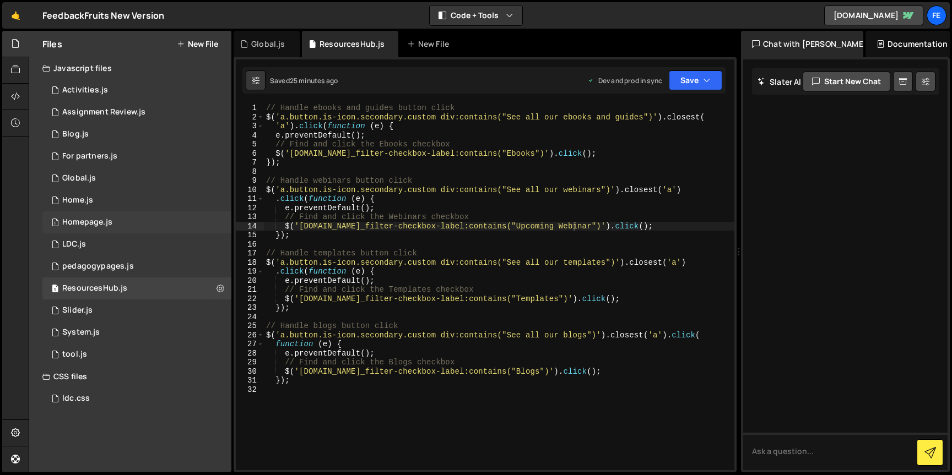
click at [141, 217] on div "1 Homepage.js 0" at bounding box center [136, 223] width 189 height 22
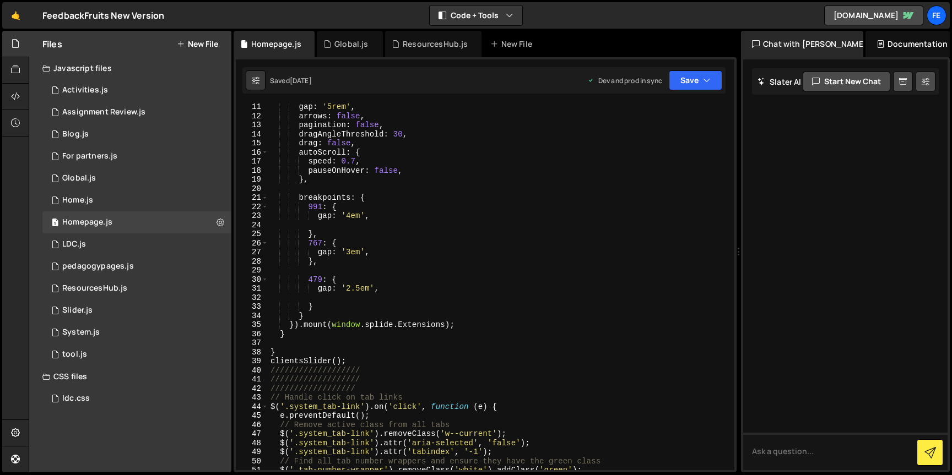
scroll to position [93, 0]
